Goal: Check status: Check status

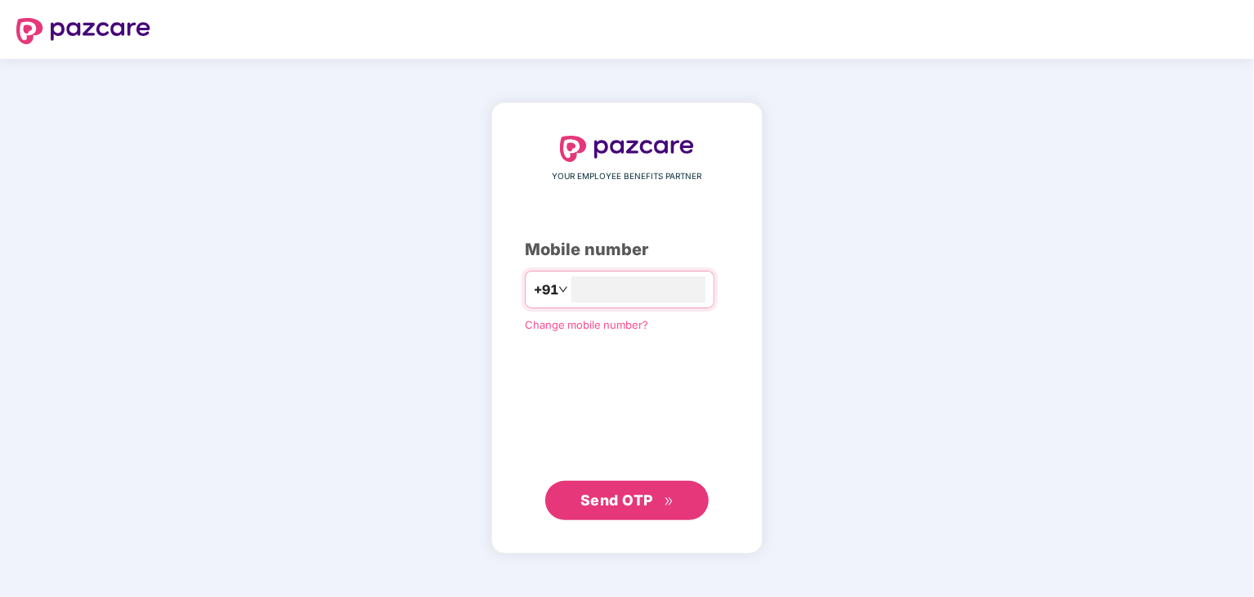
type input "**********"
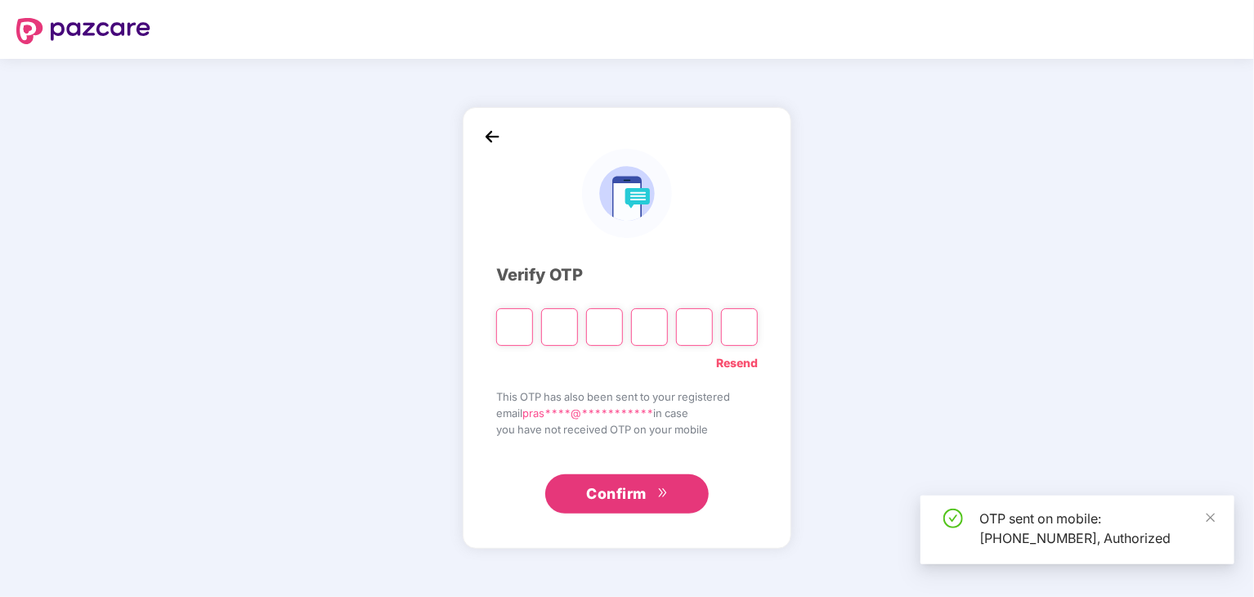
type input "*"
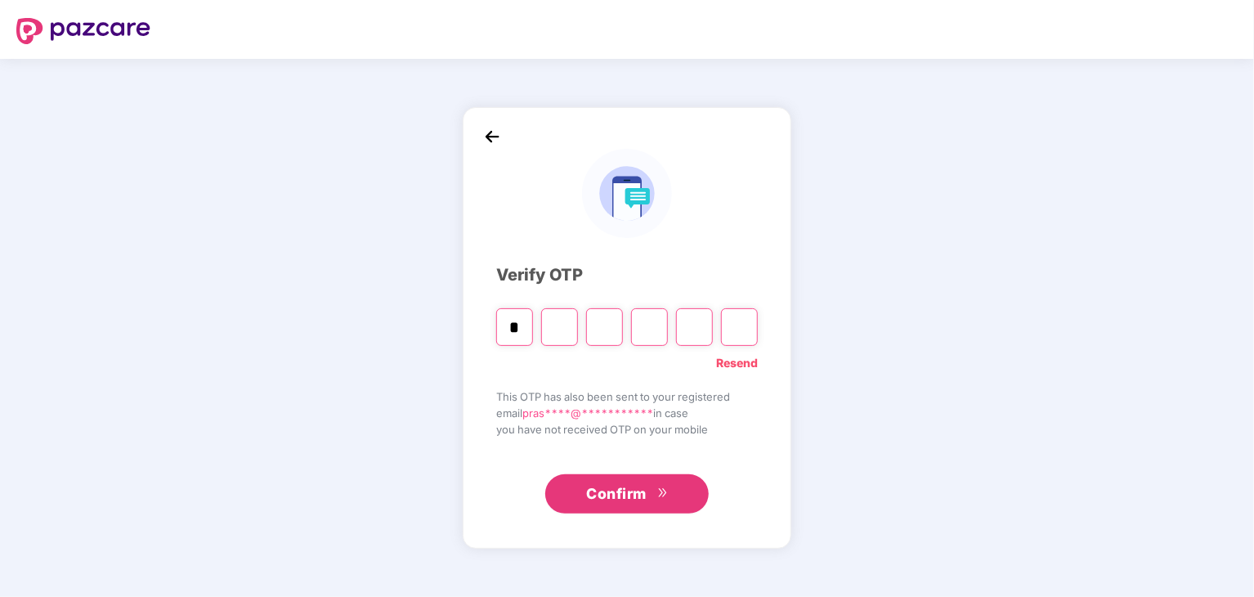
type input "*"
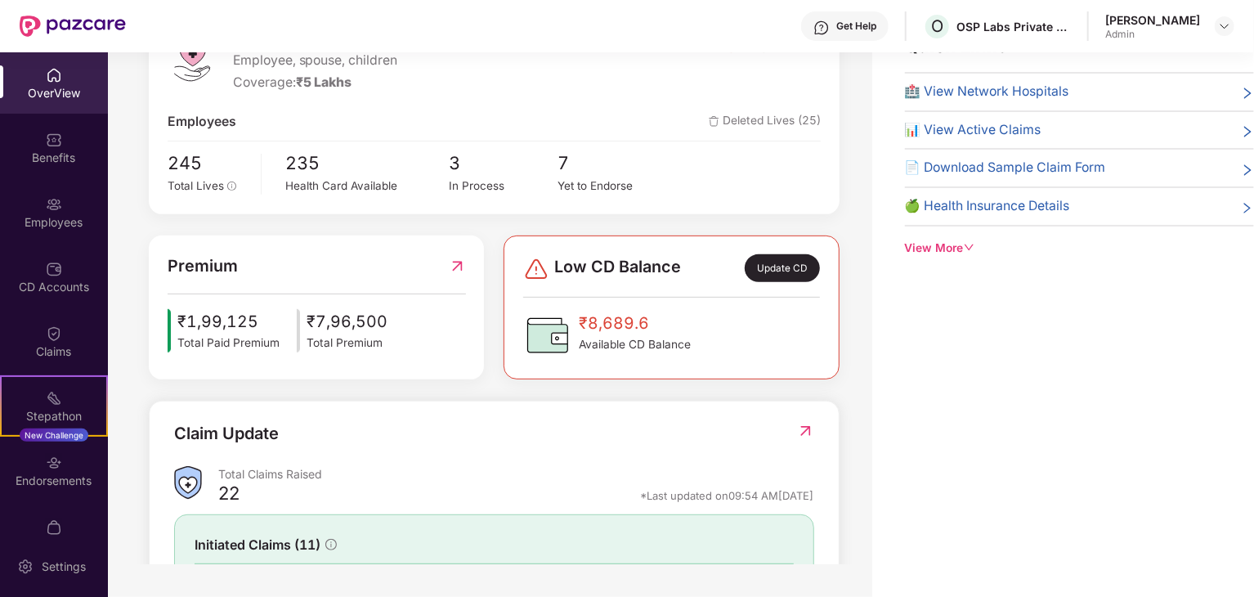
scroll to position [414, 0]
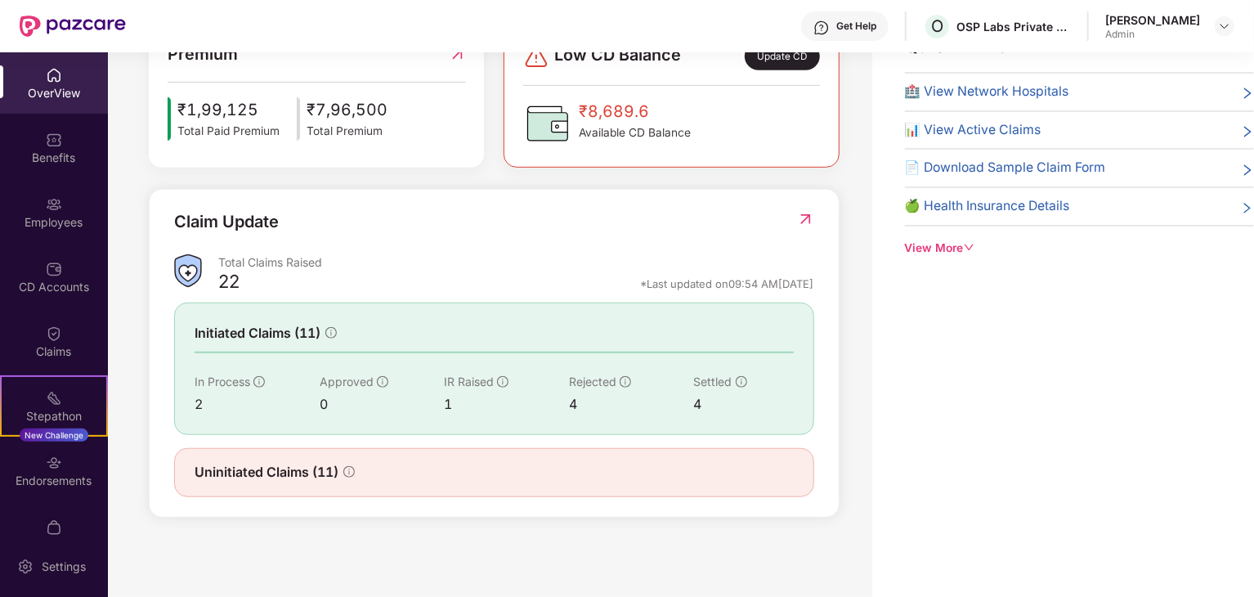
click at [239, 338] on span "Initiated Claims (11)" at bounding box center [258, 333] width 126 height 20
click at [48, 352] on div "Claims" at bounding box center [54, 351] width 108 height 16
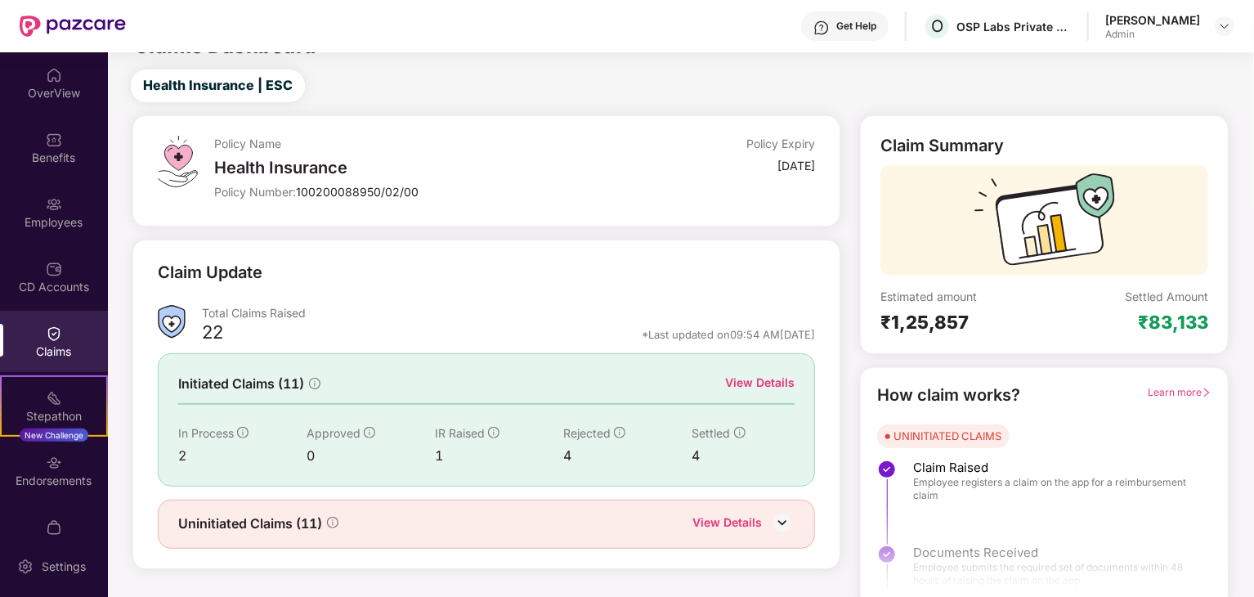
scroll to position [43, 0]
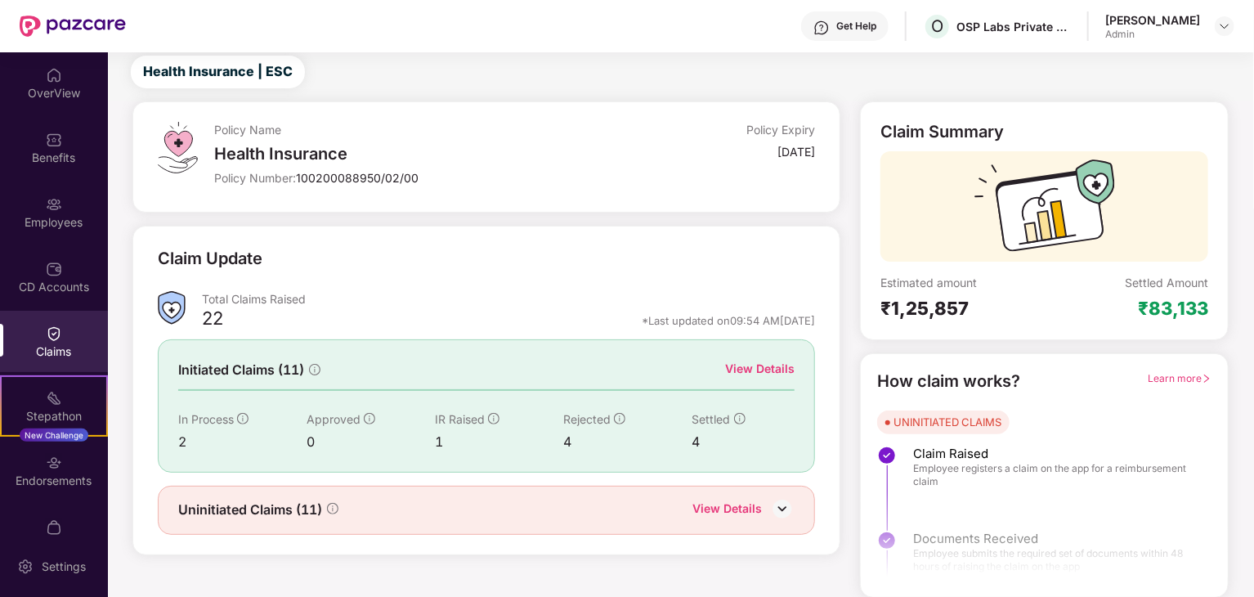
click at [756, 364] on div "View Details" at bounding box center [759, 369] width 69 height 18
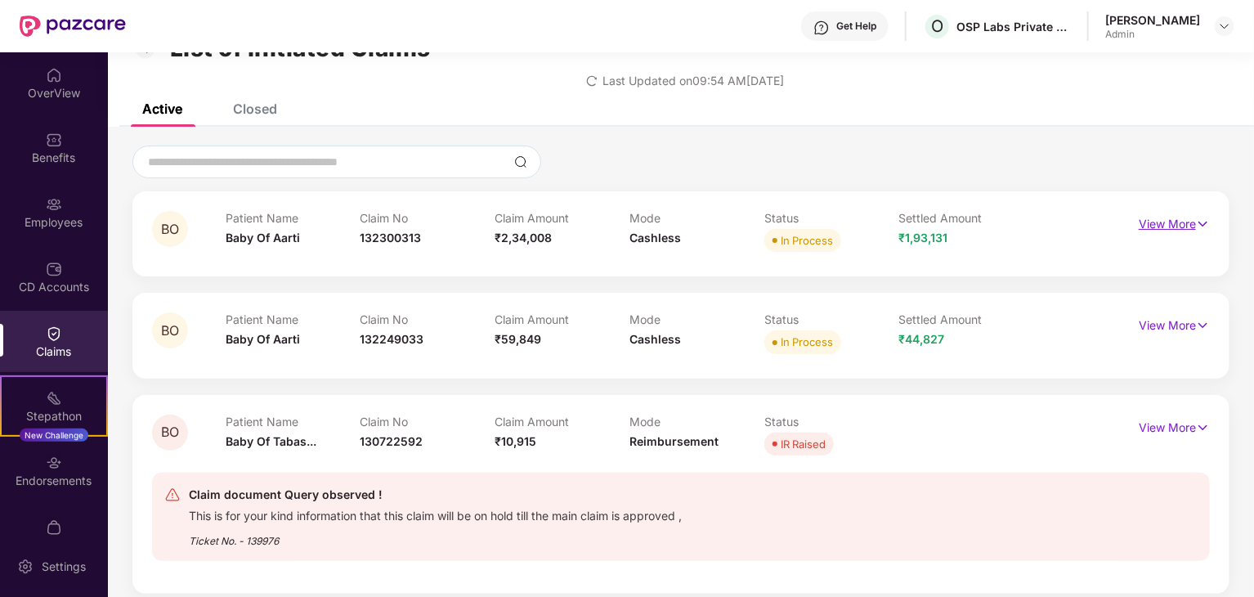
click at [1186, 223] on p "View More" at bounding box center [1174, 222] width 71 height 22
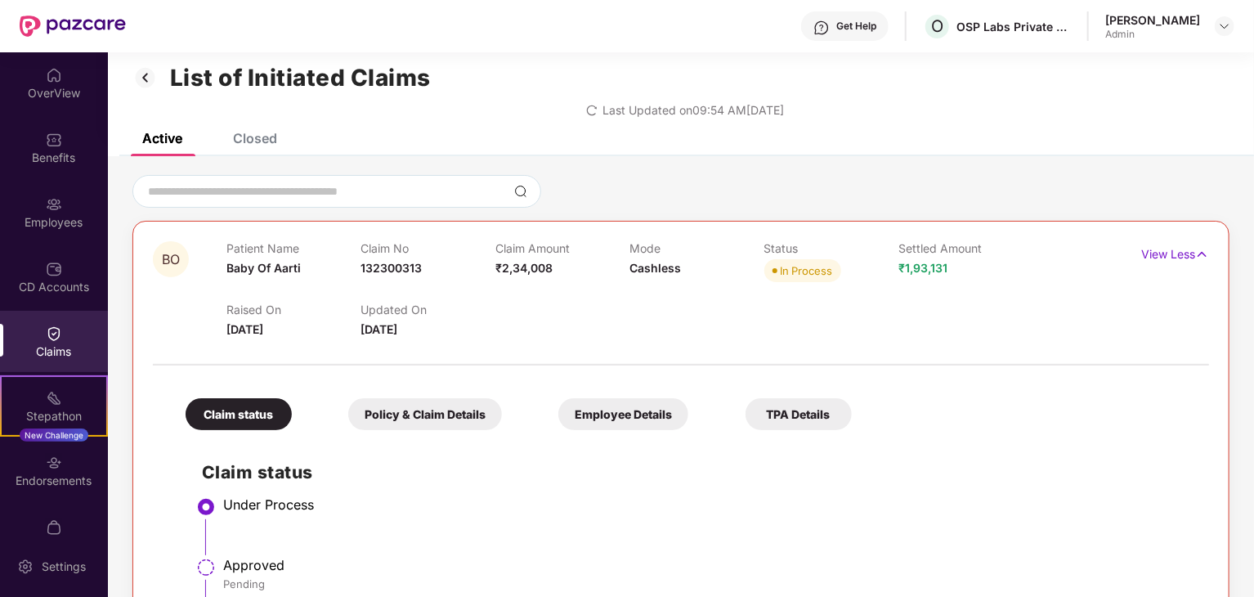
scroll to position [0, 0]
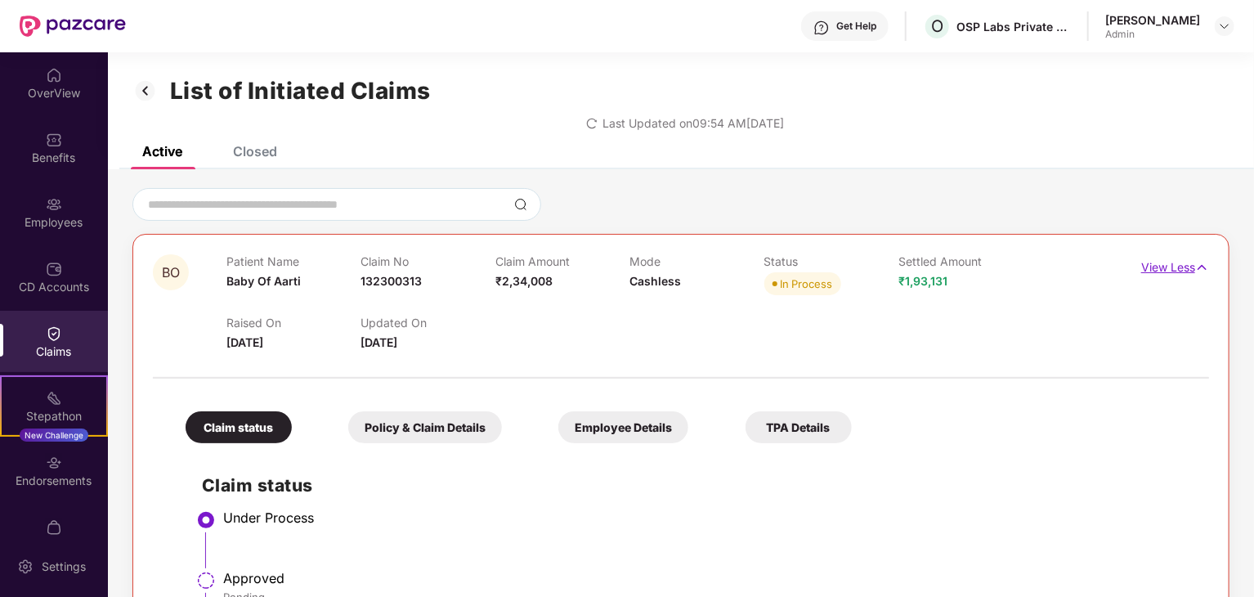
click at [1164, 271] on p "View Less" at bounding box center [1175, 265] width 68 height 22
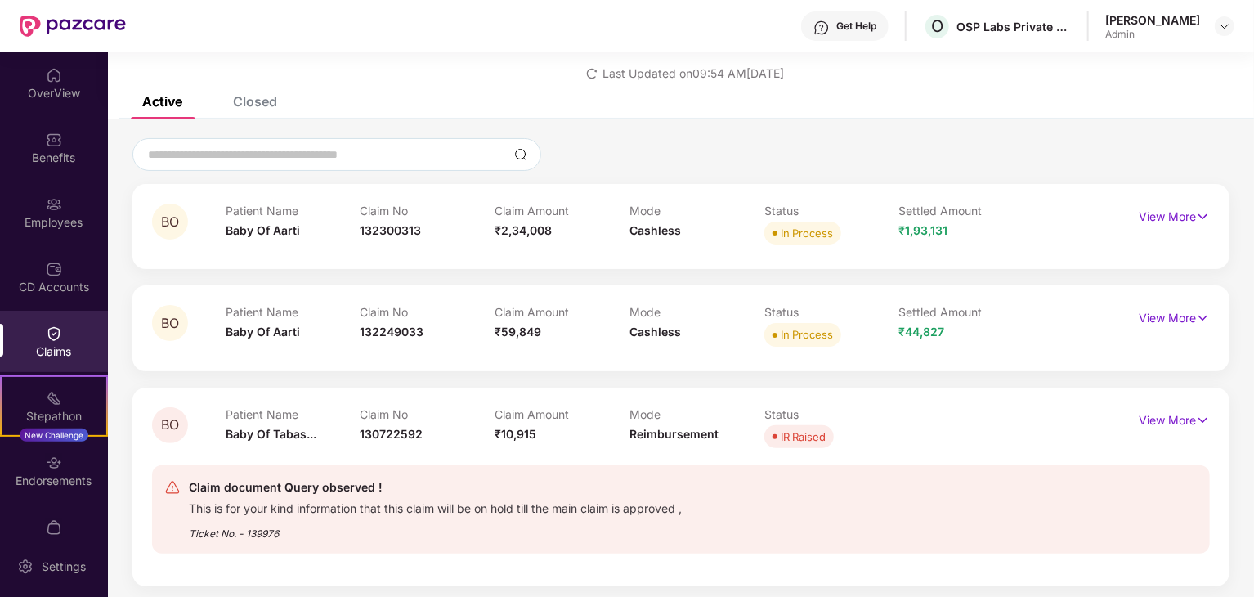
scroll to position [56, 0]
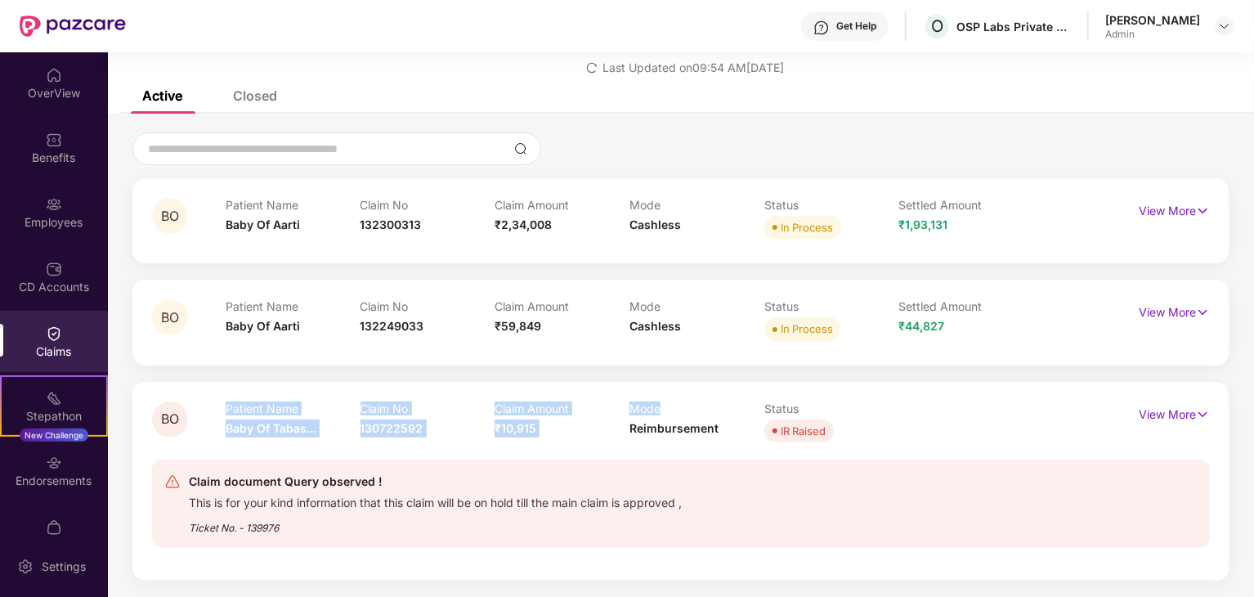
drag, startPoint x: 222, startPoint y: 405, endPoint x: 752, endPoint y: 399, distance: 529.7
click at [752, 399] on div "BO Patient Name Baby Of Tabas... Claim No 130722592 Claim Amount ₹10,915 Mode R…" at bounding box center [680, 481] width 1097 height 199
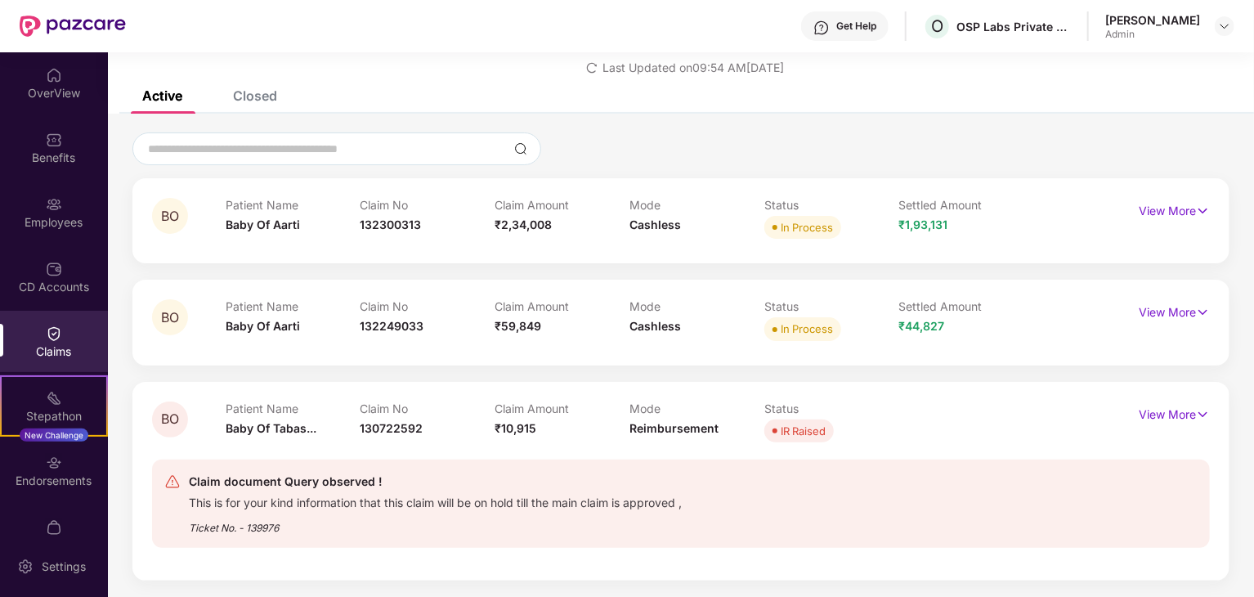
click at [1048, 521] on div "Claim document Query observed ! This is for your kind information that this cla…" at bounding box center [680, 504] width 1033 height 64
click at [908, 226] on span "₹1,93,131" at bounding box center [923, 224] width 49 height 14
click at [38, 360] on div "Claims" at bounding box center [54, 341] width 108 height 61
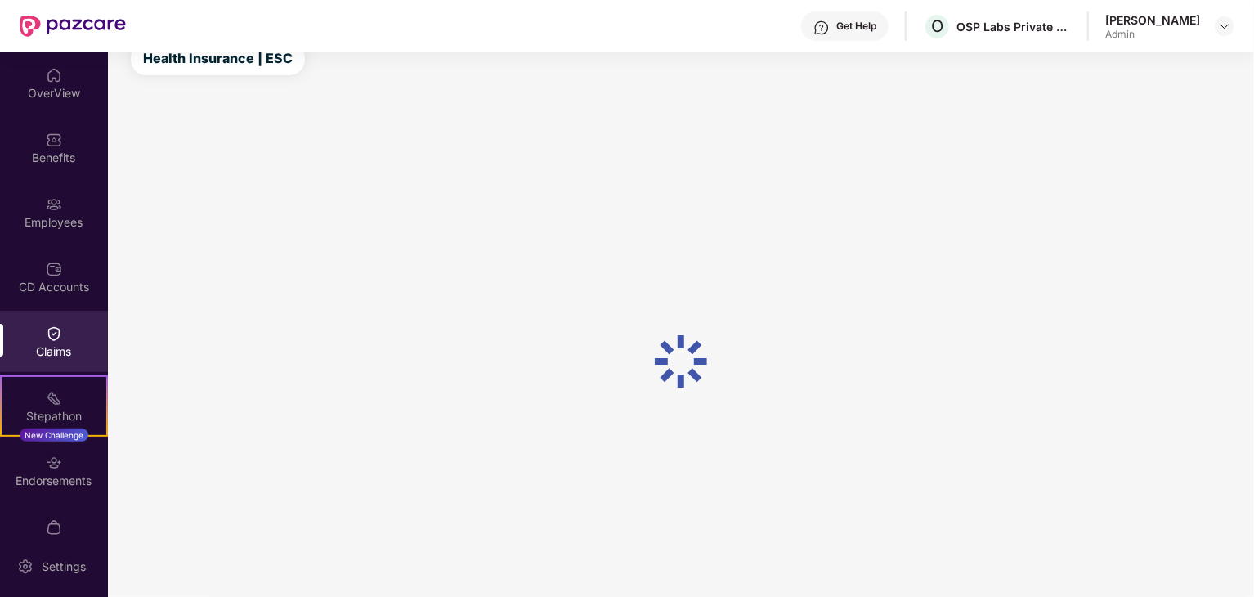
scroll to position [43, 0]
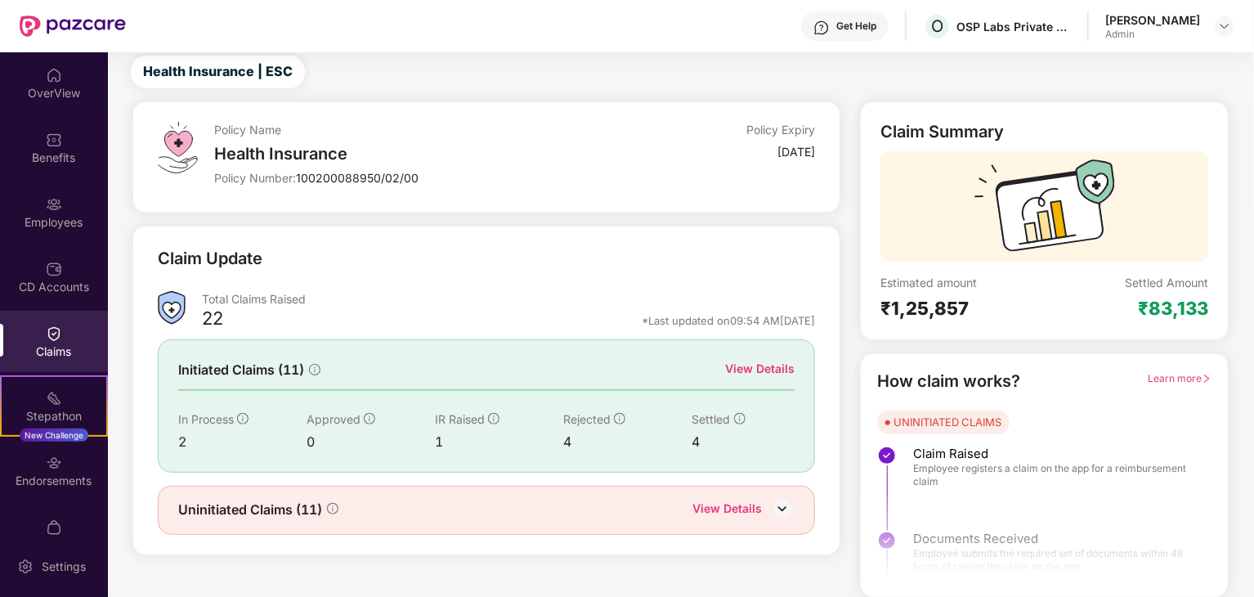
click at [755, 506] on div "View Details" at bounding box center [726, 509] width 69 height 21
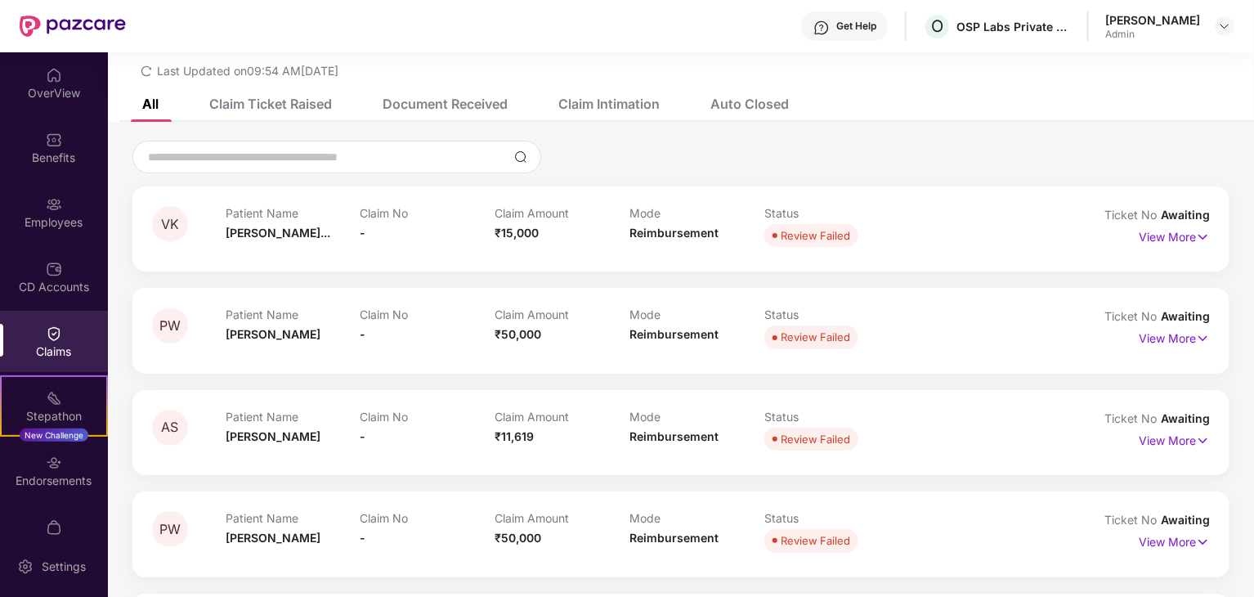
scroll to position [56, 0]
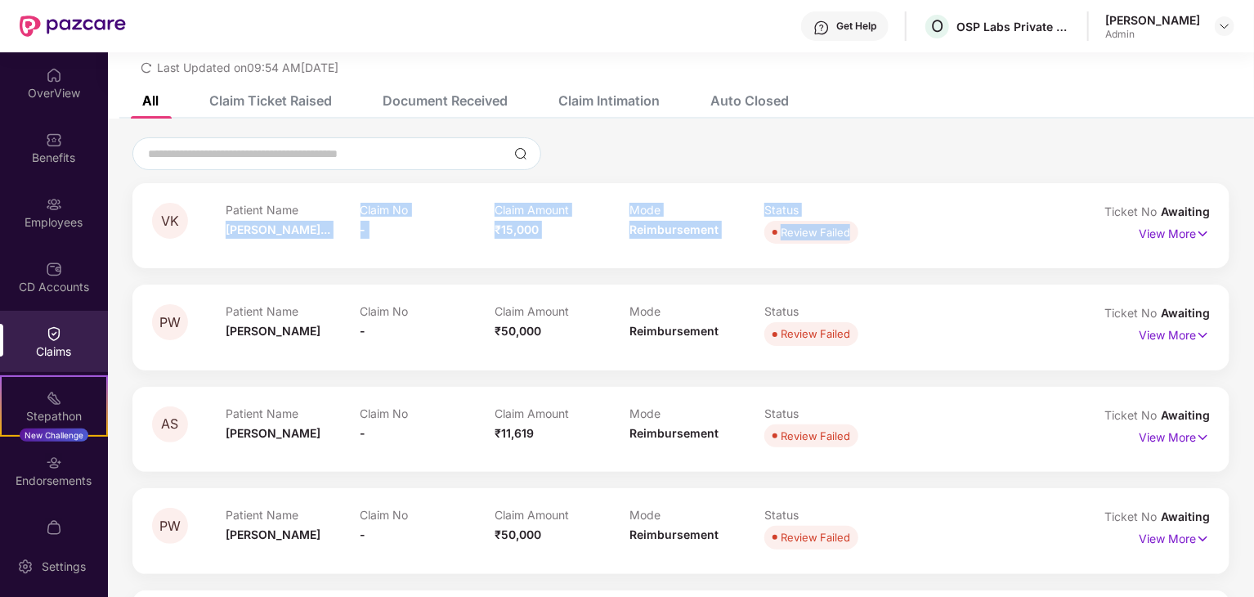
drag, startPoint x: 228, startPoint y: 233, endPoint x: 871, endPoint y: 226, distance: 642.5
click at [871, 226] on div "Patient Name [PERSON_NAME]... Claim No - Claim Amount ₹15,000 Mode Reimbursemen…" at bounding box center [630, 225] width 808 height 45
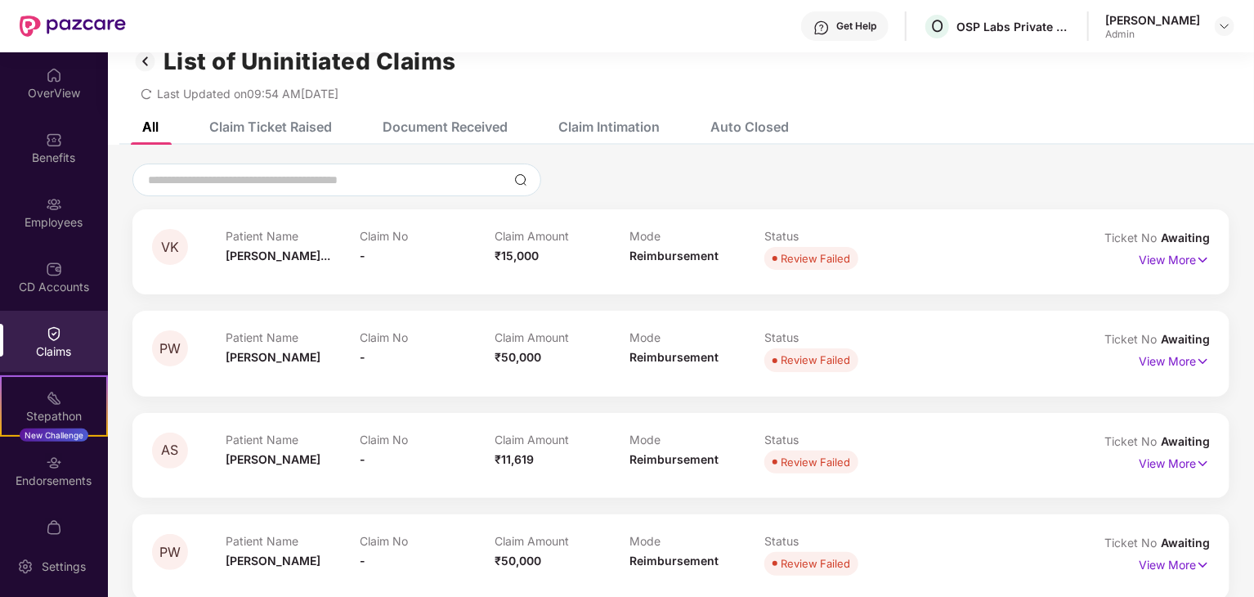
scroll to position [0, 0]
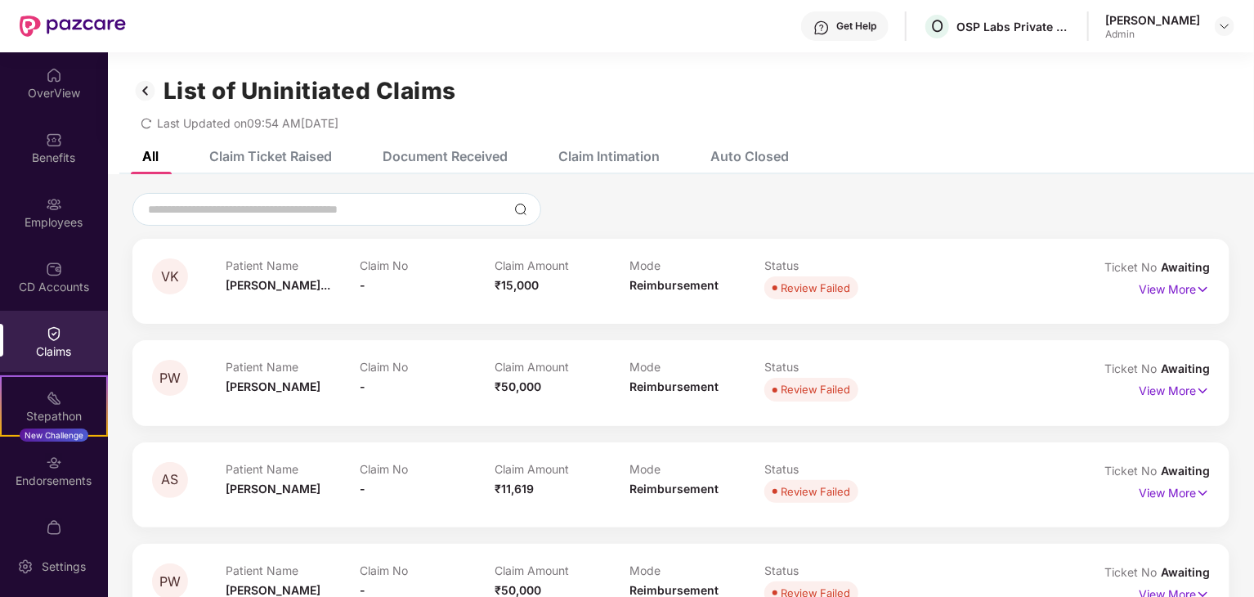
click at [271, 158] on div "Claim Ticket Raised" at bounding box center [270, 156] width 123 height 16
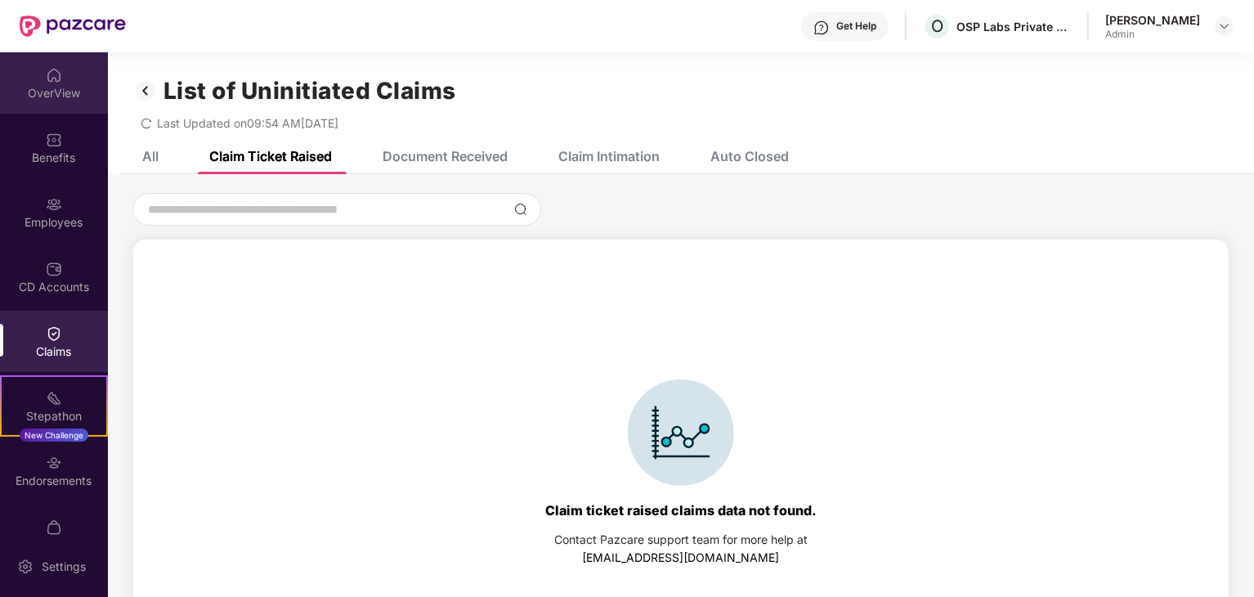
click at [23, 74] on div "OverView" at bounding box center [54, 82] width 108 height 61
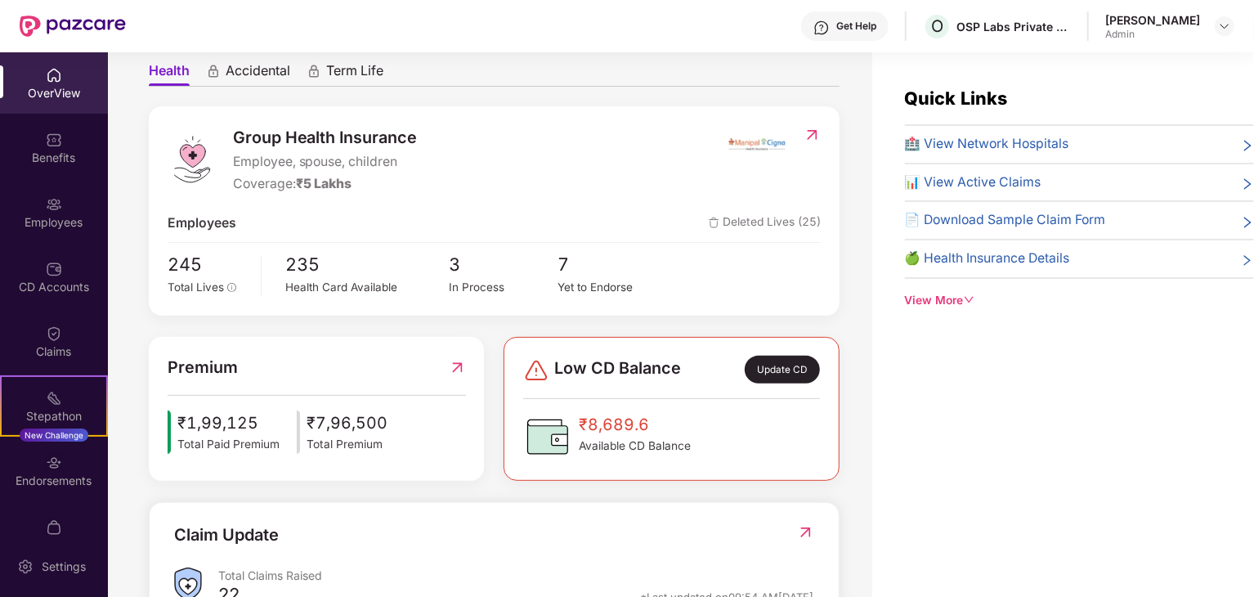
scroll to position [163, 0]
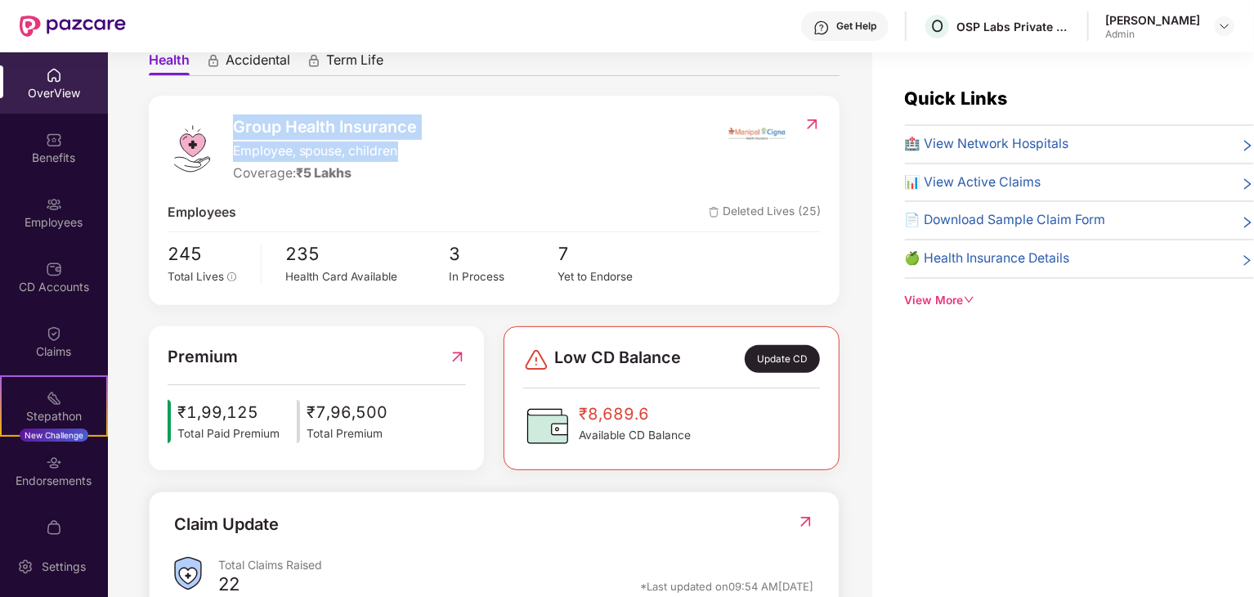
drag, startPoint x: 235, startPoint y: 124, endPoint x: 412, endPoint y: 153, distance: 178.9
click at [412, 153] on div "Group Health Insurance Employee, spouse, children Coverage: ₹5 Lakhs" at bounding box center [325, 148] width 185 height 69
click at [412, 153] on span "Employee, spouse, children" at bounding box center [325, 151] width 185 height 20
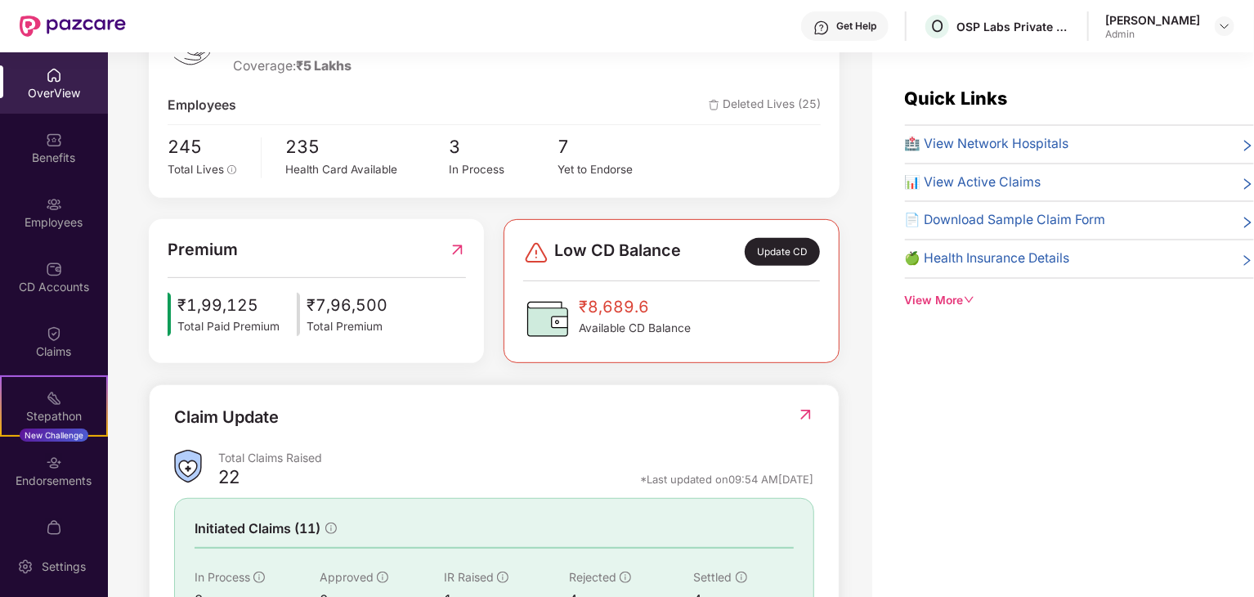
scroll to position [409, 0]
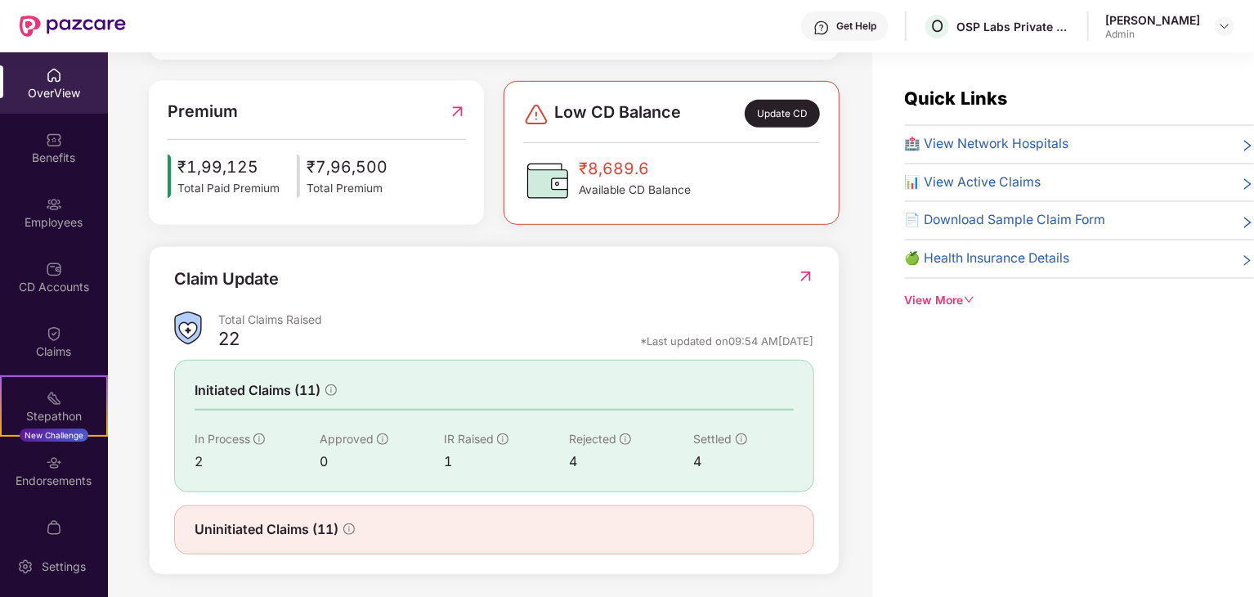
drag, startPoint x: 613, startPoint y: 341, endPoint x: 814, endPoint y: 338, distance: 201.1
click at [814, 338] on div "Claim Update Total Claims Raised 22 *Last updated on 09:54 AM[DATE] Initiated C…" at bounding box center [494, 410] width 691 height 329
click at [814, 339] on div "Claim Update Total Claims Raised 22 *Last updated on 09:54 AM[DATE] Initiated C…" at bounding box center [494, 410] width 691 height 329
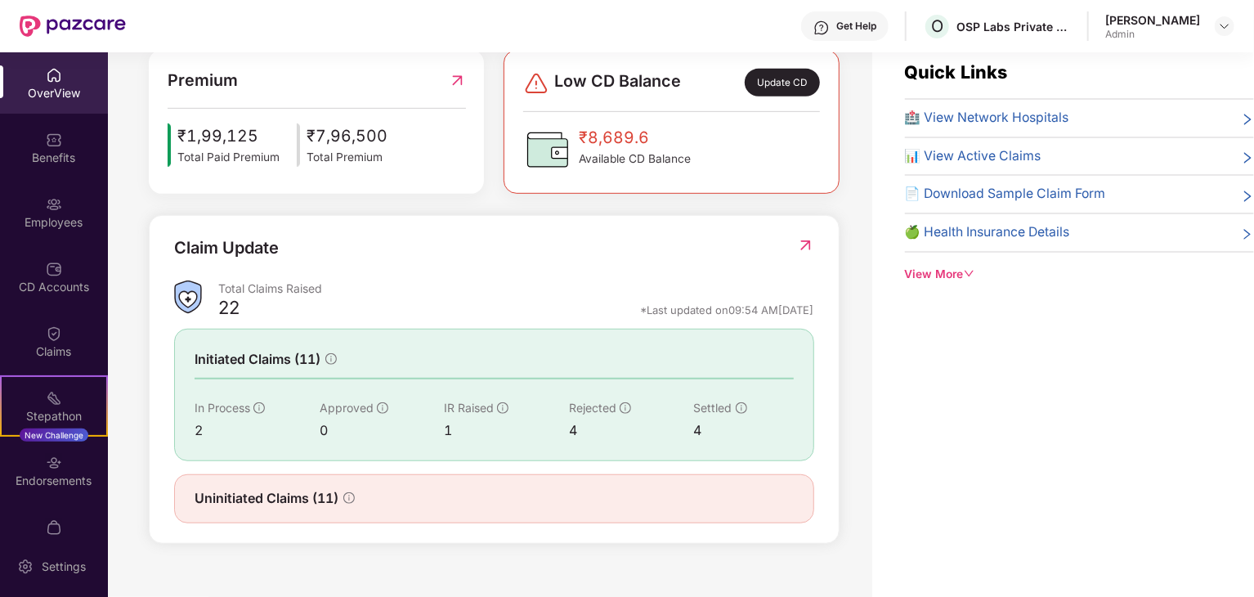
scroll to position [52, 0]
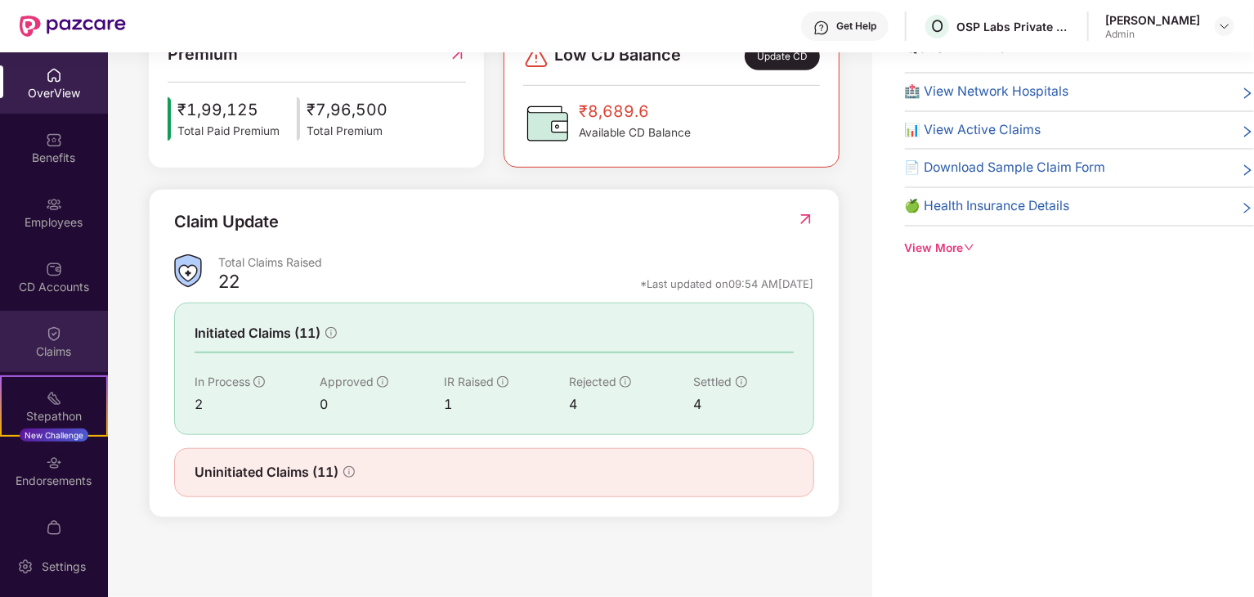
click at [36, 338] on div "Claims" at bounding box center [54, 341] width 108 height 61
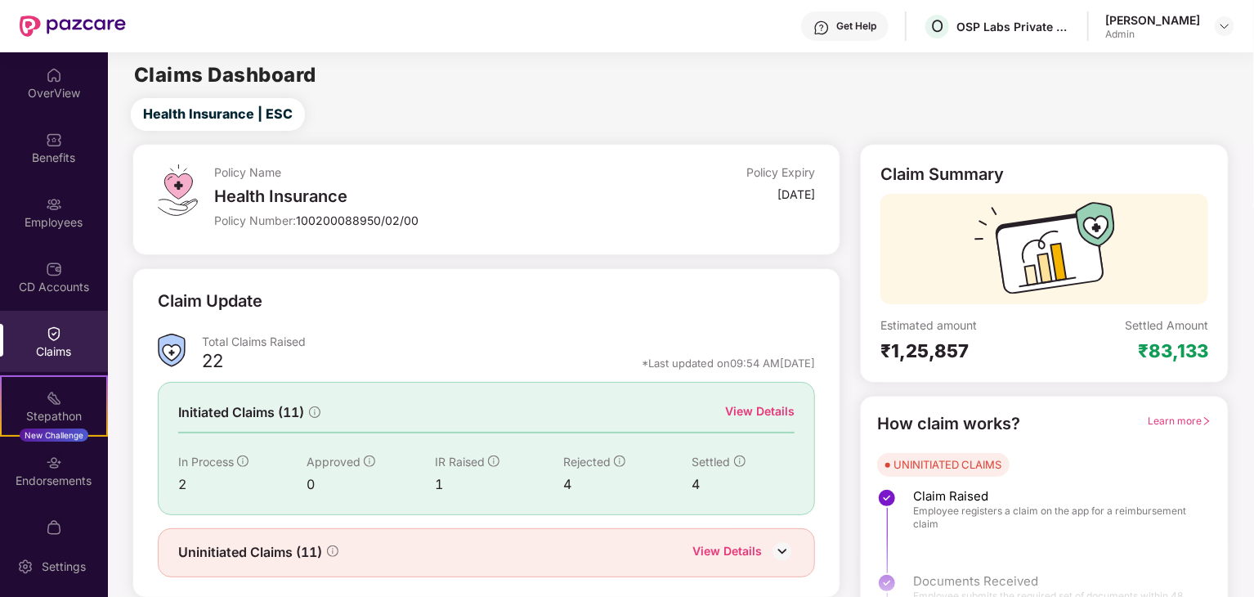
scroll to position [43, 0]
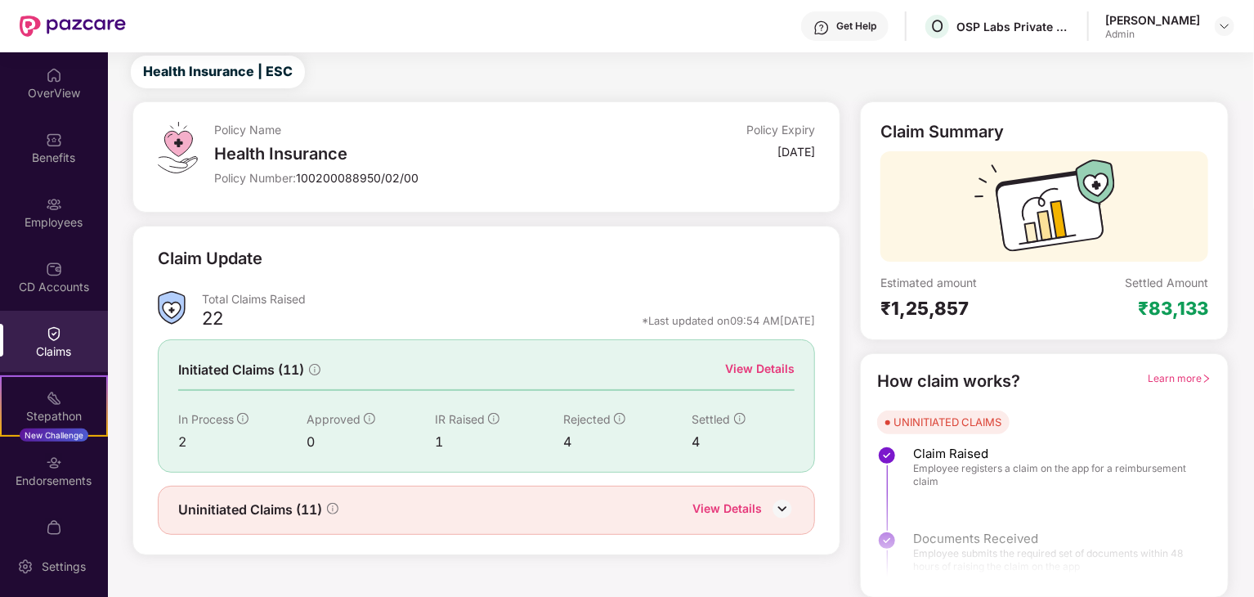
click at [750, 367] on div "View Details" at bounding box center [759, 369] width 69 height 18
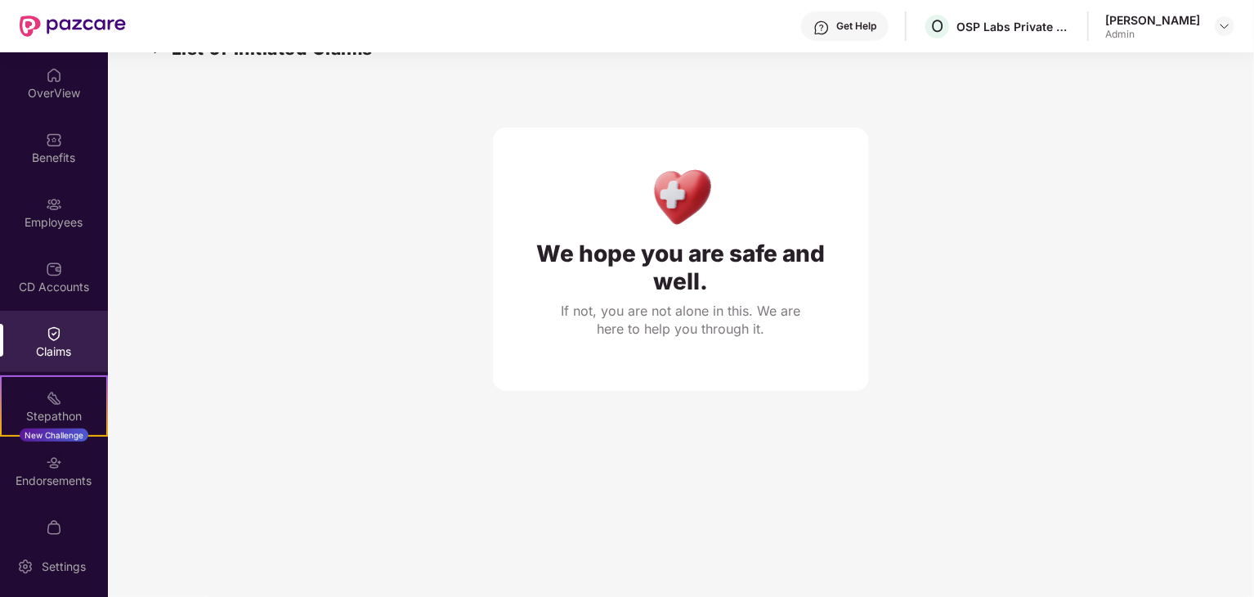
scroll to position [52, 0]
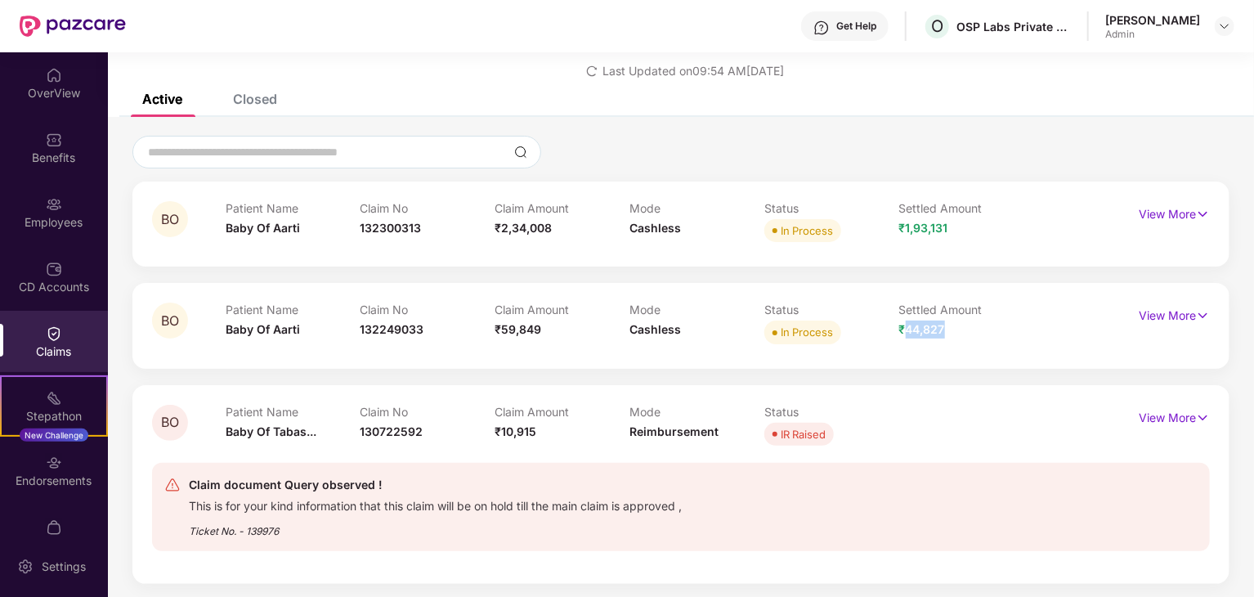
drag, startPoint x: 911, startPoint y: 334, endPoint x: 942, endPoint y: 334, distance: 30.2
click at [942, 334] on span "₹44,827" at bounding box center [922, 329] width 46 height 14
click at [1160, 218] on p "View More" at bounding box center [1174, 212] width 71 height 22
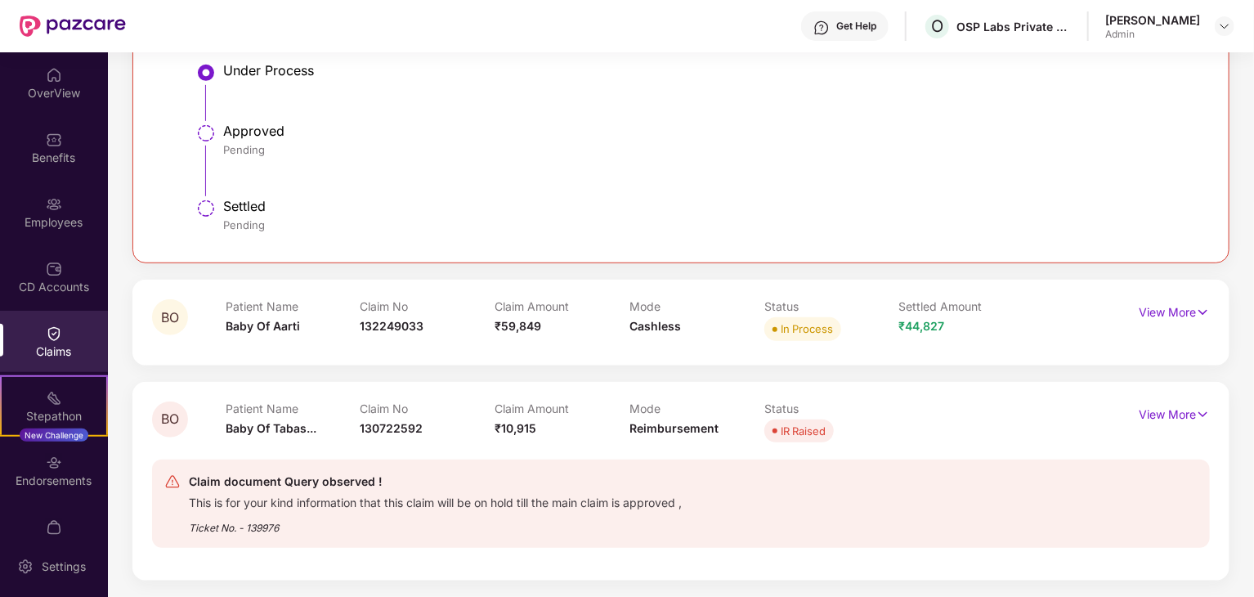
scroll to position [284, 0]
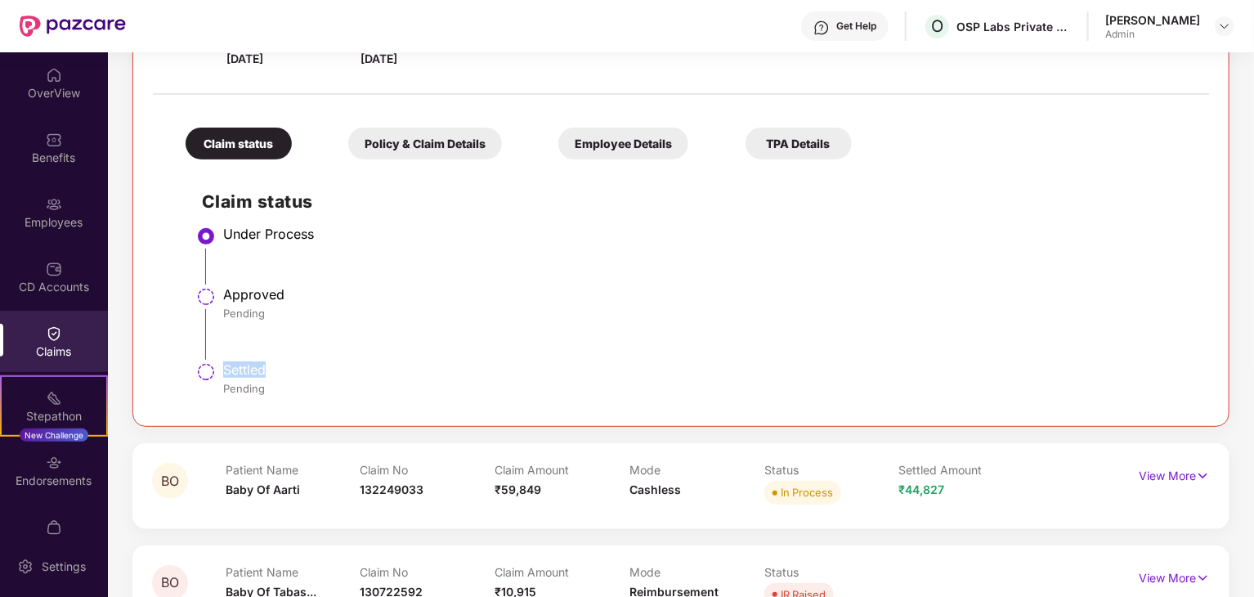
drag, startPoint x: 221, startPoint y: 371, endPoint x: 289, endPoint y: 369, distance: 68.7
click at [289, 369] on li "Settled Pending" at bounding box center [697, 386] width 991 height 39
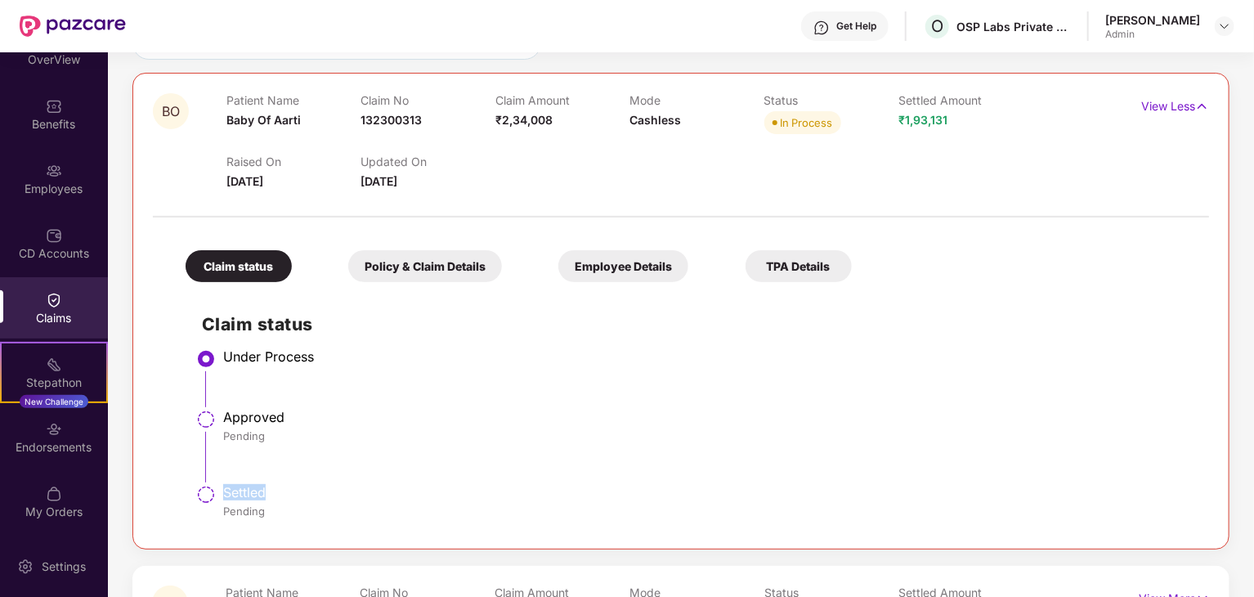
scroll to position [0, 0]
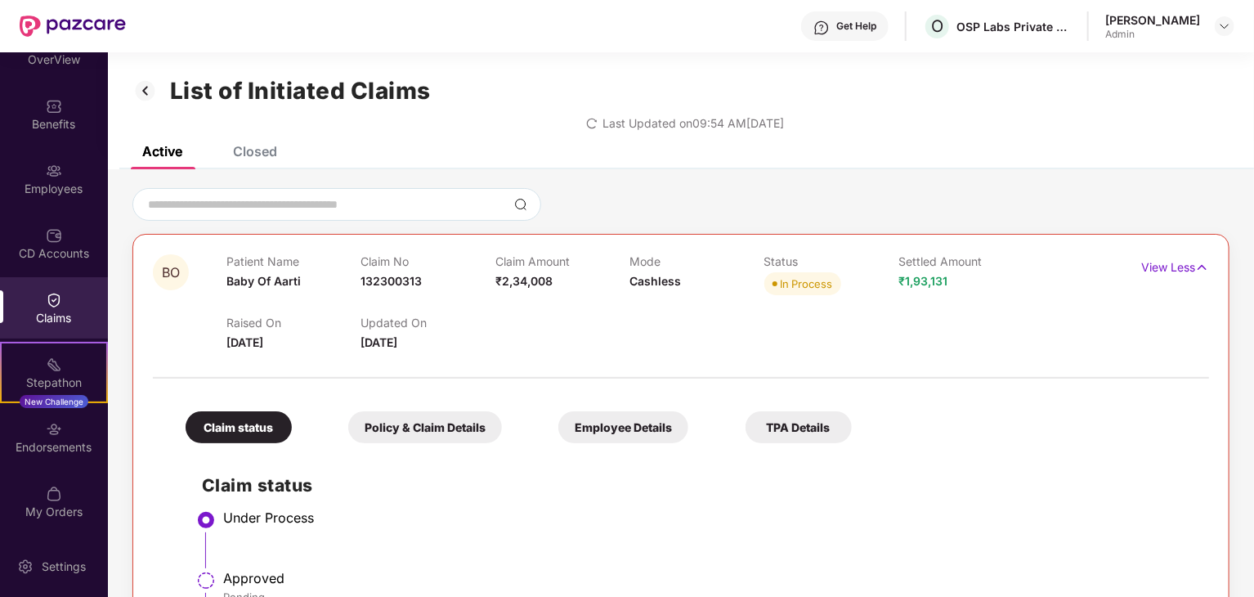
click at [266, 150] on div "Closed" at bounding box center [255, 151] width 44 height 16
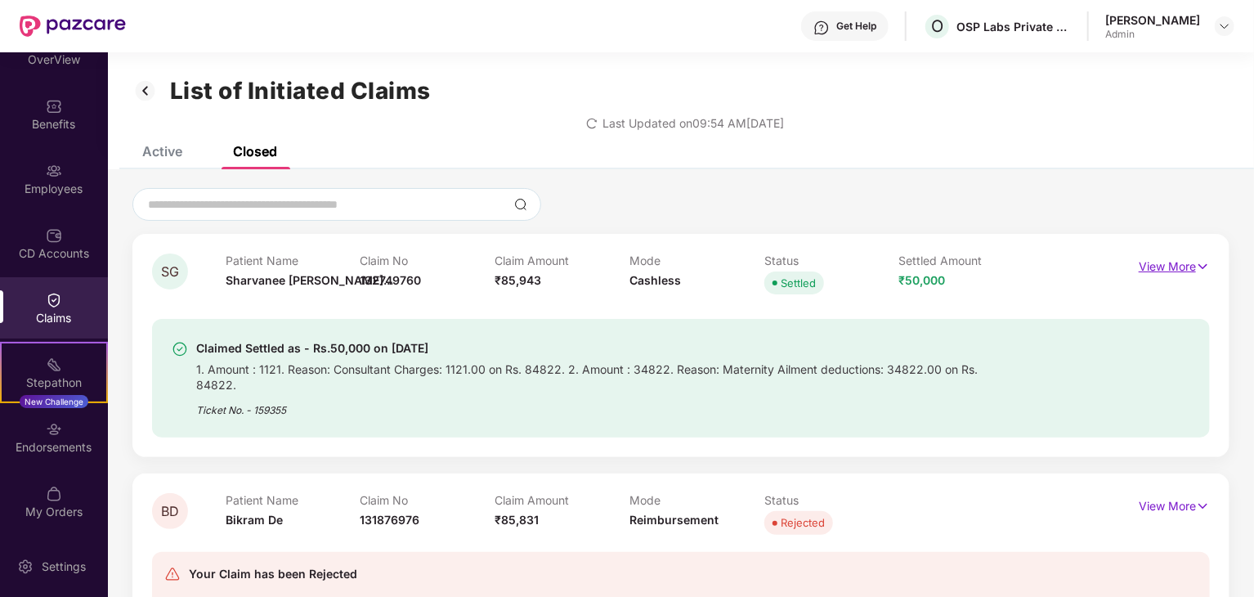
click at [1176, 269] on p "View More" at bounding box center [1174, 264] width 71 height 22
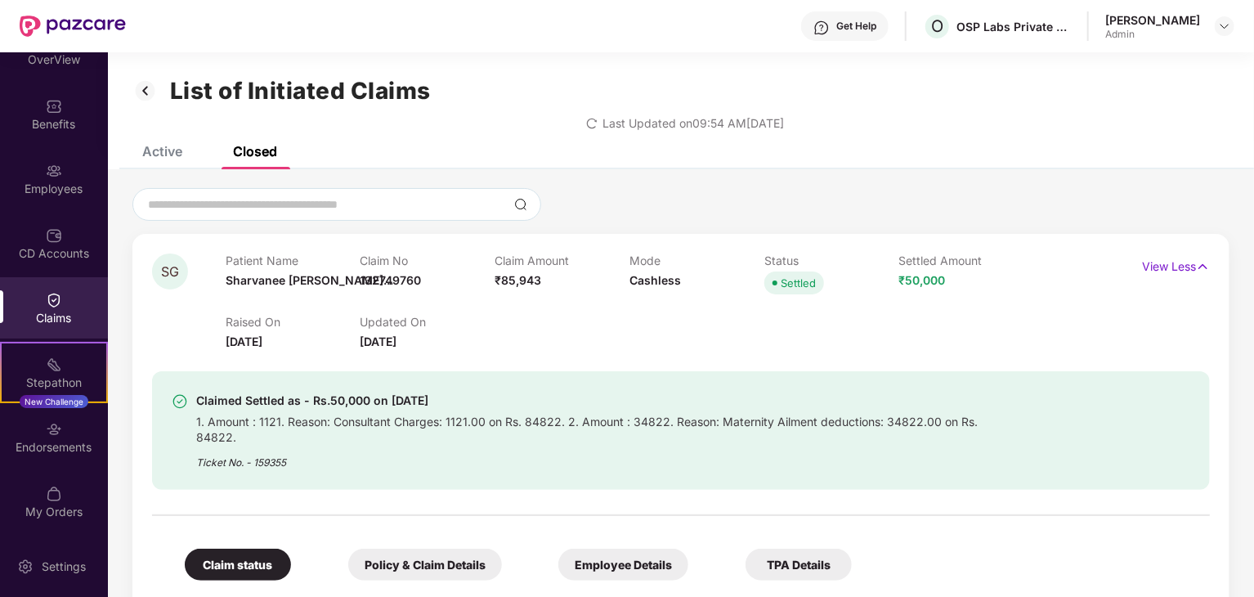
click at [246, 281] on span "Sharvanee [PERSON_NAME]..." at bounding box center [310, 280] width 168 height 14
click at [68, 177] on div "Employees" at bounding box center [54, 178] width 108 height 61
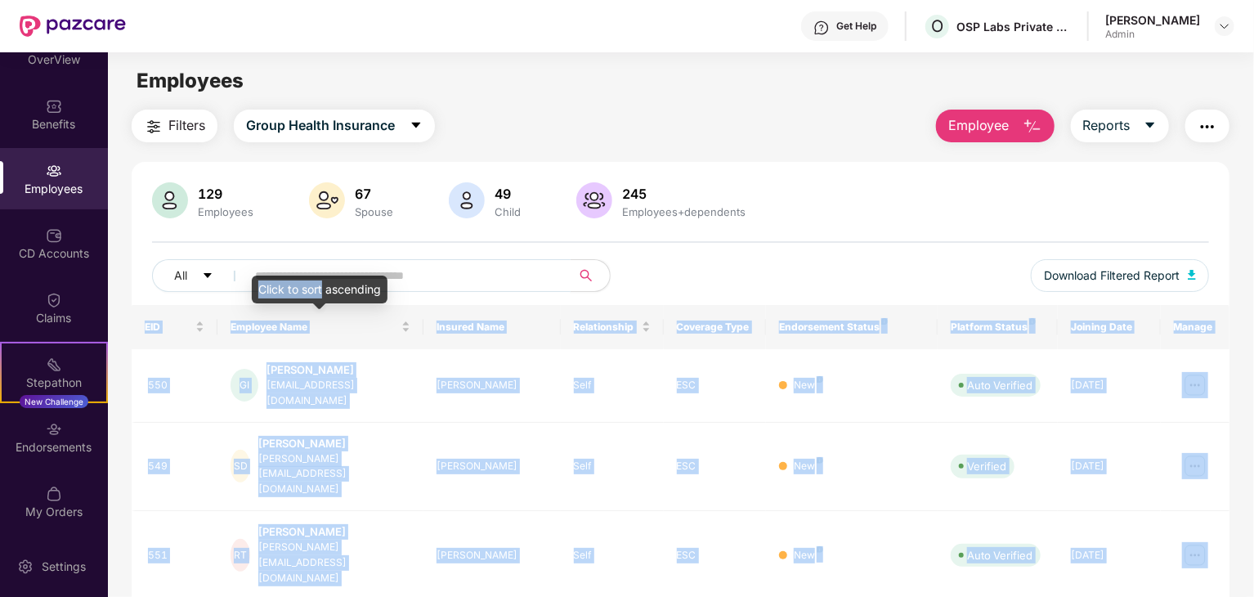
drag, startPoint x: 320, startPoint y: 284, endPoint x: 351, endPoint y: 274, distance: 32.8
click at [351, 274] on body "Get Help O OSP Labs Private Limited [PERSON_NAME] Admin OverView Benefits Emplo…" at bounding box center [627, 298] width 1254 height 597
click at [399, 275] on input "text" at bounding box center [401, 275] width 293 height 25
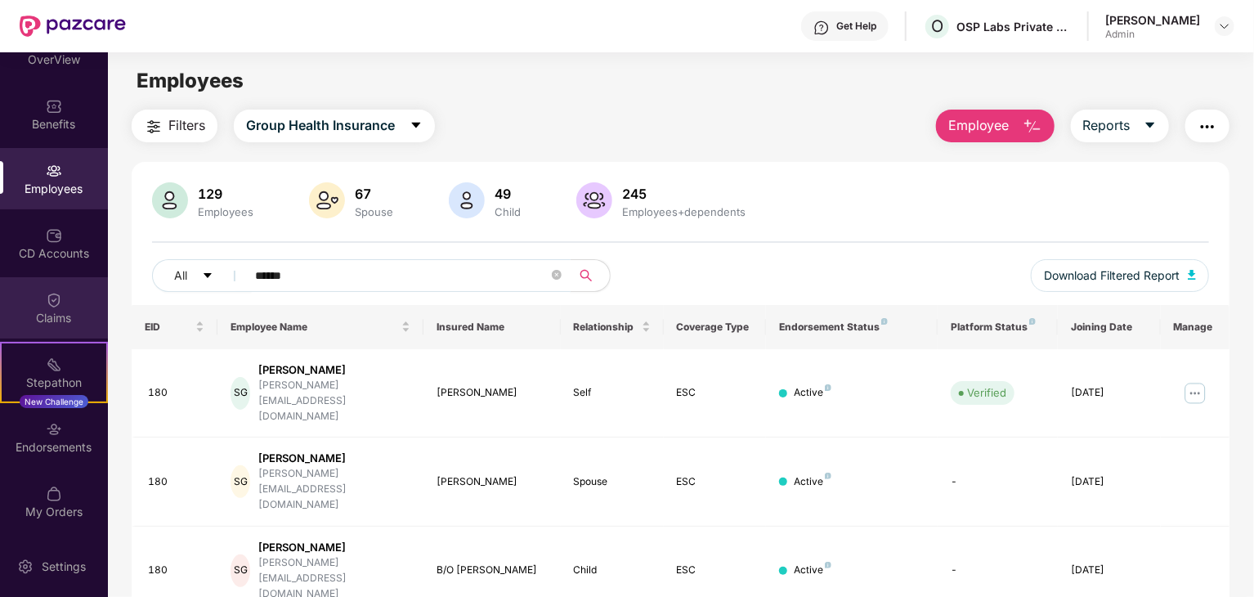
type input "******"
click at [49, 308] on div "Claims" at bounding box center [54, 307] width 108 height 61
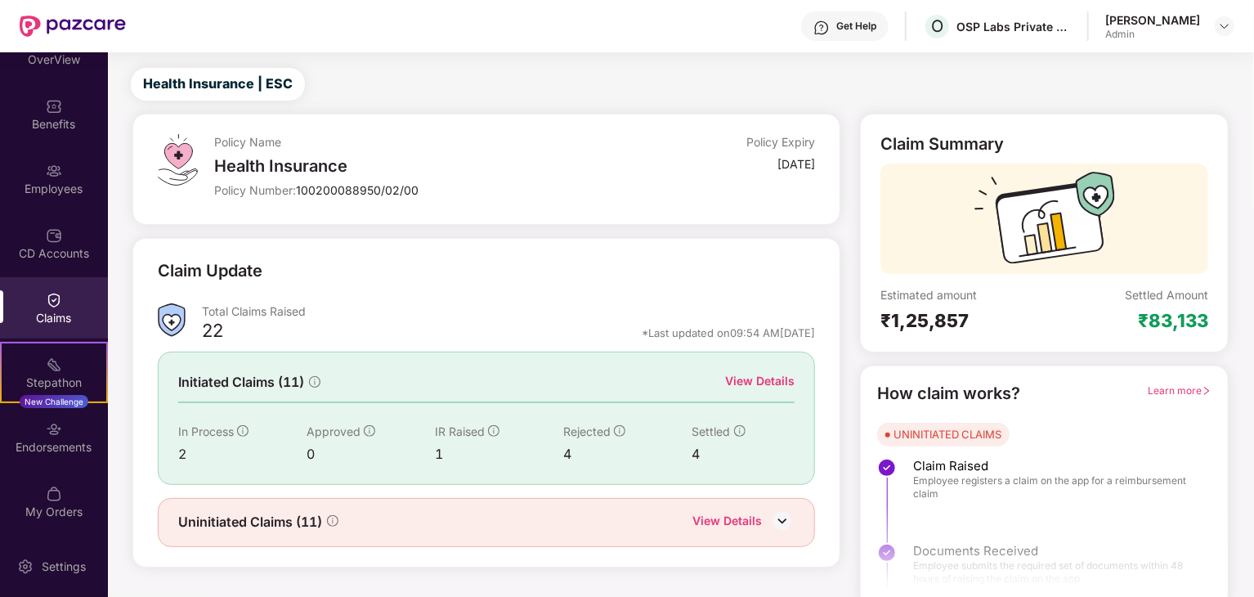
scroll to position [43, 0]
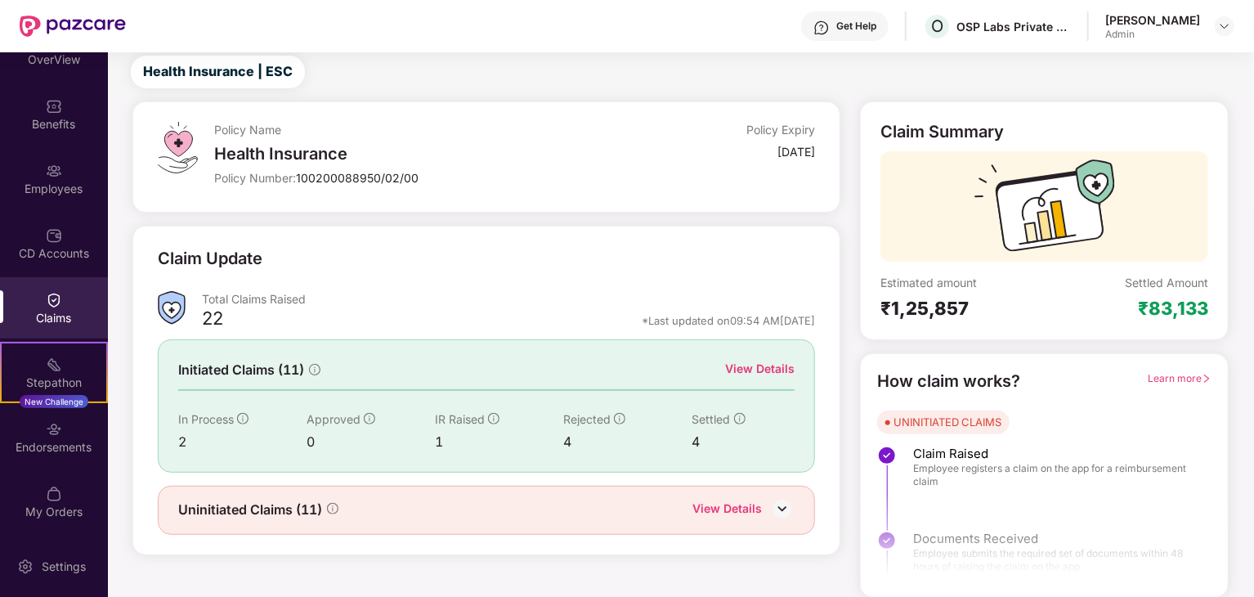
click at [737, 368] on div "View Details" at bounding box center [759, 369] width 69 height 18
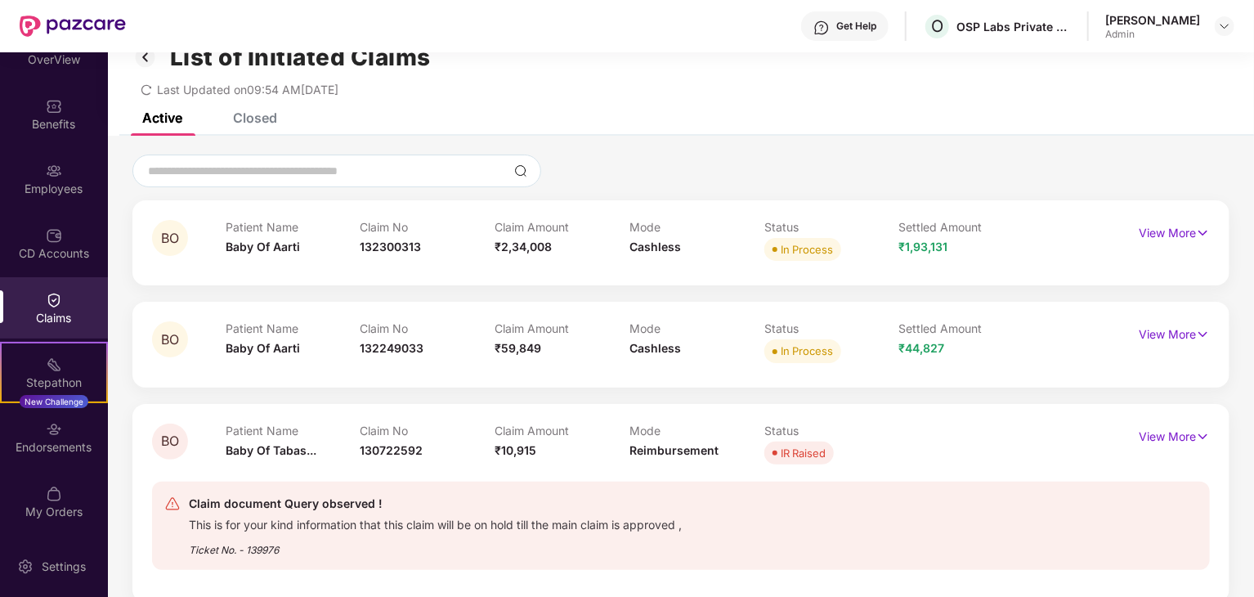
scroll to position [0, 0]
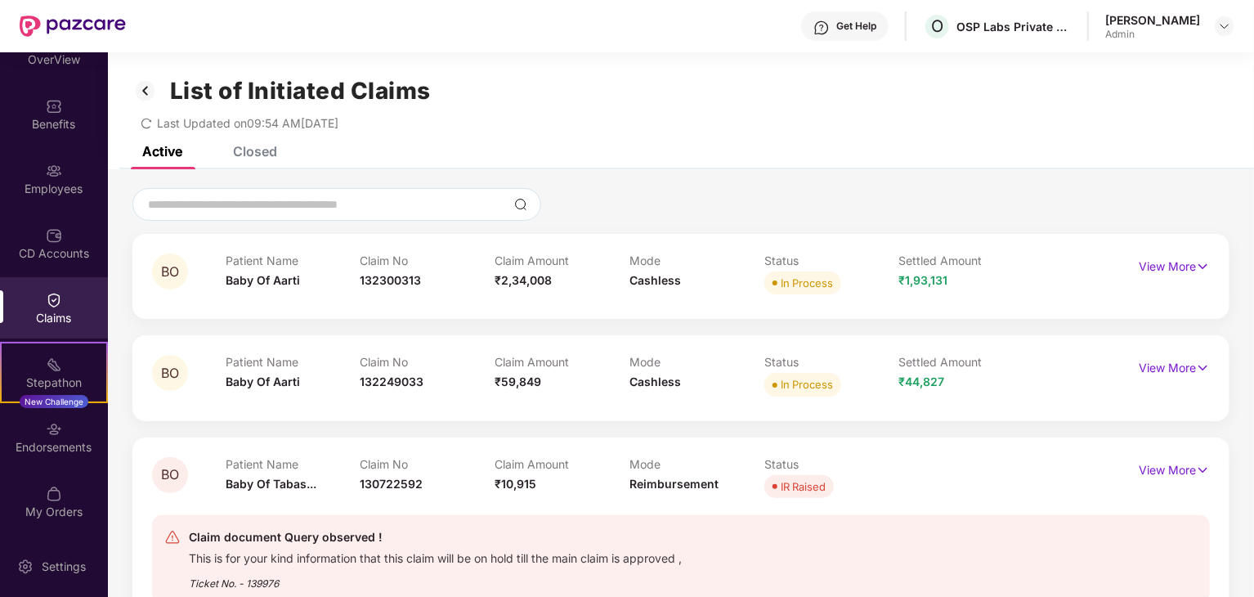
click at [247, 145] on div "List of Initiated Claims Last Updated on 09:54 AM[DATE]" at bounding box center [681, 99] width 1146 height 94
click at [247, 146] on div "Closed" at bounding box center [255, 151] width 44 height 16
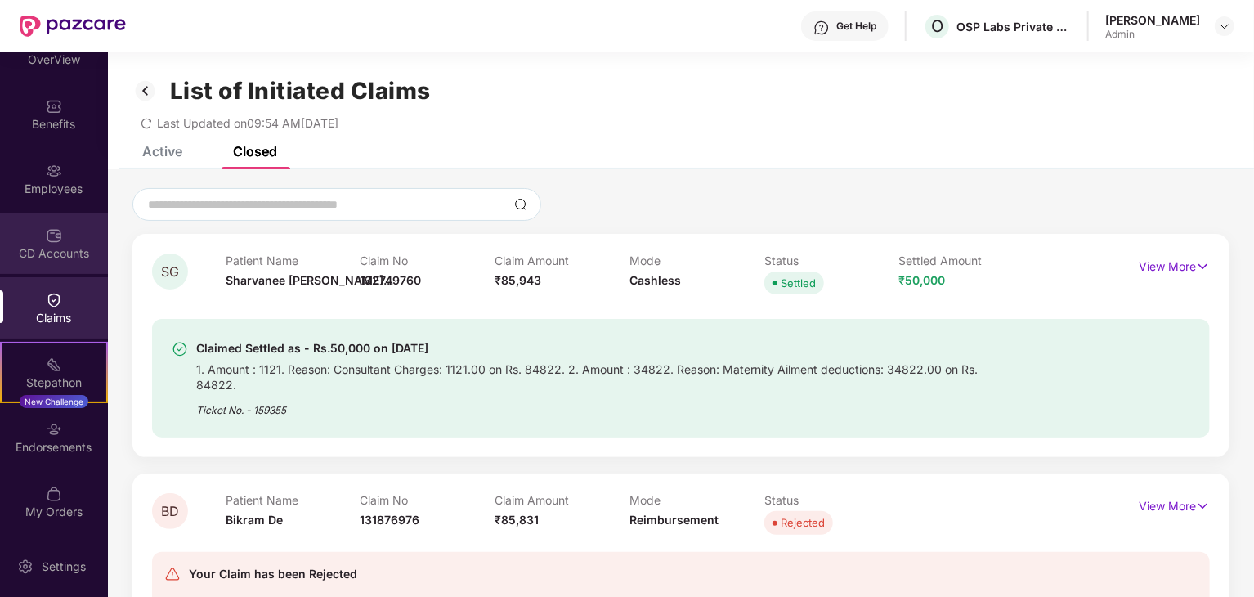
click at [56, 253] on div "CD Accounts" at bounding box center [54, 253] width 108 height 16
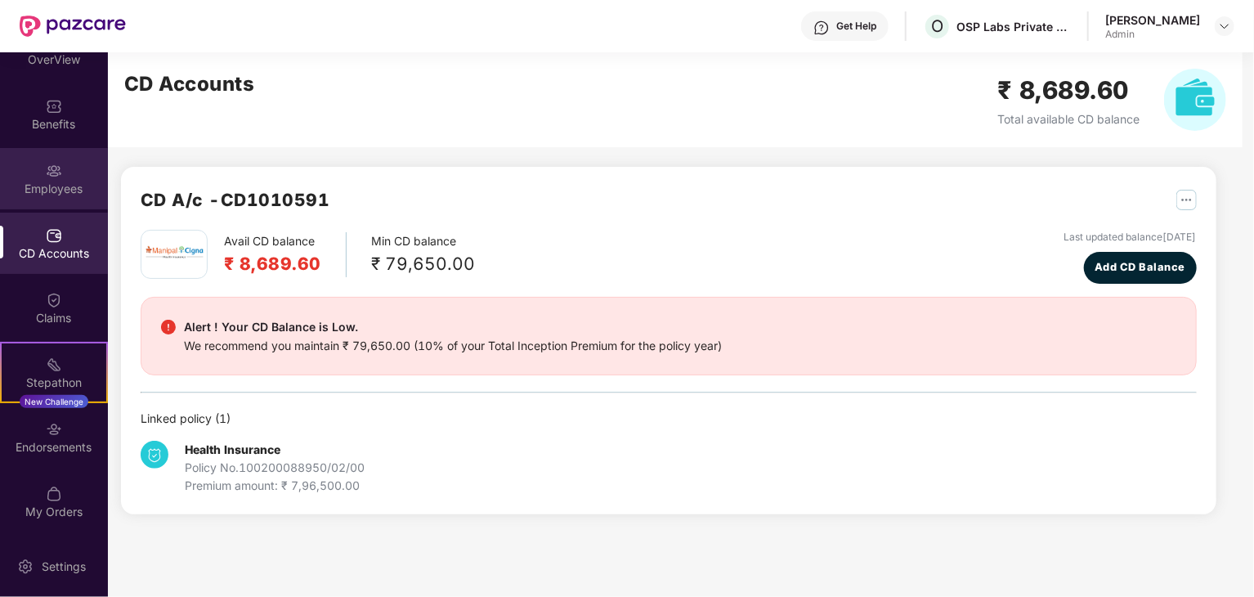
click at [36, 207] on div "Employees" at bounding box center [54, 178] width 108 height 61
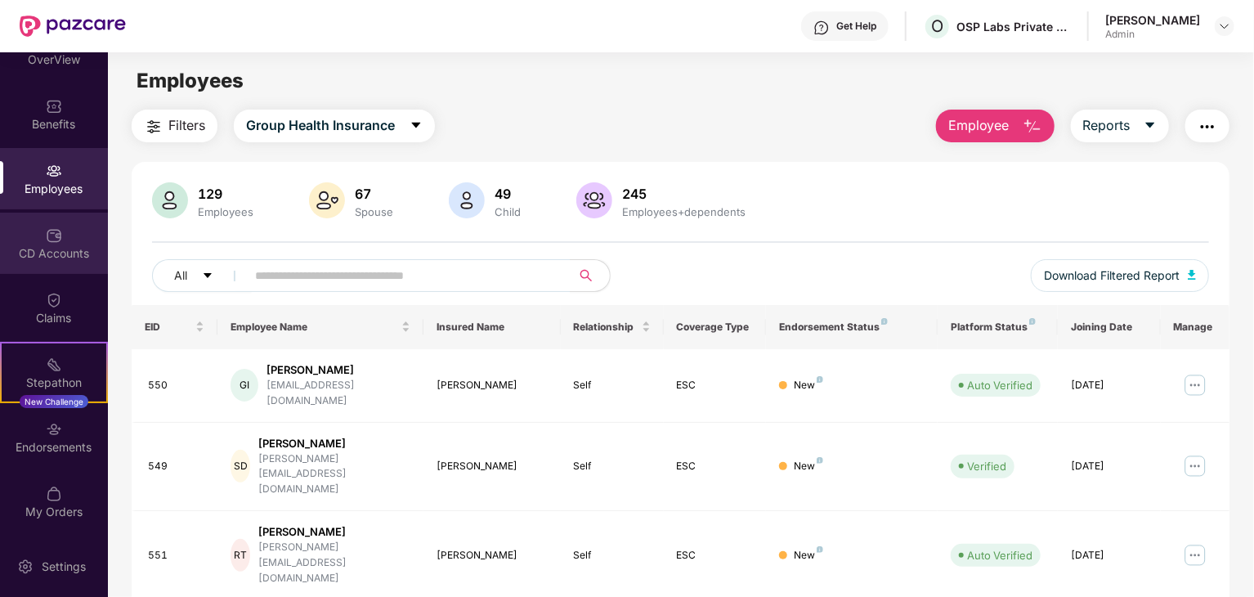
click at [25, 234] on div "CD Accounts" at bounding box center [54, 243] width 108 height 61
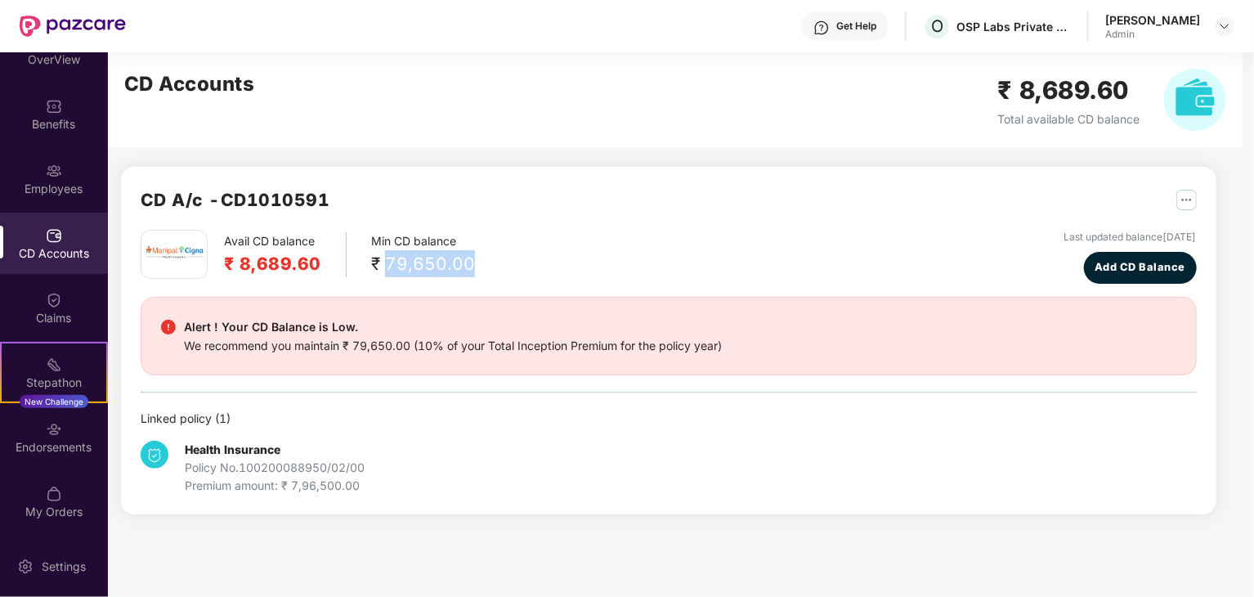
drag, startPoint x: 390, startPoint y: 256, endPoint x: 496, endPoint y: 268, distance: 107.0
click at [496, 268] on div "Avail CD balance ₹ 8,689.60 Min CD balance ₹ 79,650.00 Last updated balance [DA…" at bounding box center [669, 257] width 1056 height 54
click at [577, 135] on div "CD Accounts ₹ 8,689.60 Total available CD balance" at bounding box center [675, 99] width 1135 height 95
drag, startPoint x: 389, startPoint y: 266, endPoint x: 479, endPoint y: 264, distance: 89.9
click at [479, 264] on div "Avail CD balance ₹ 8,689.60 Min CD balance ₹ 79,650.00 Last updated balance [DA…" at bounding box center [669, 257] width 1056 height 54
